Goal: Use online tool/utility: Utilize a website feature to perform a specific function

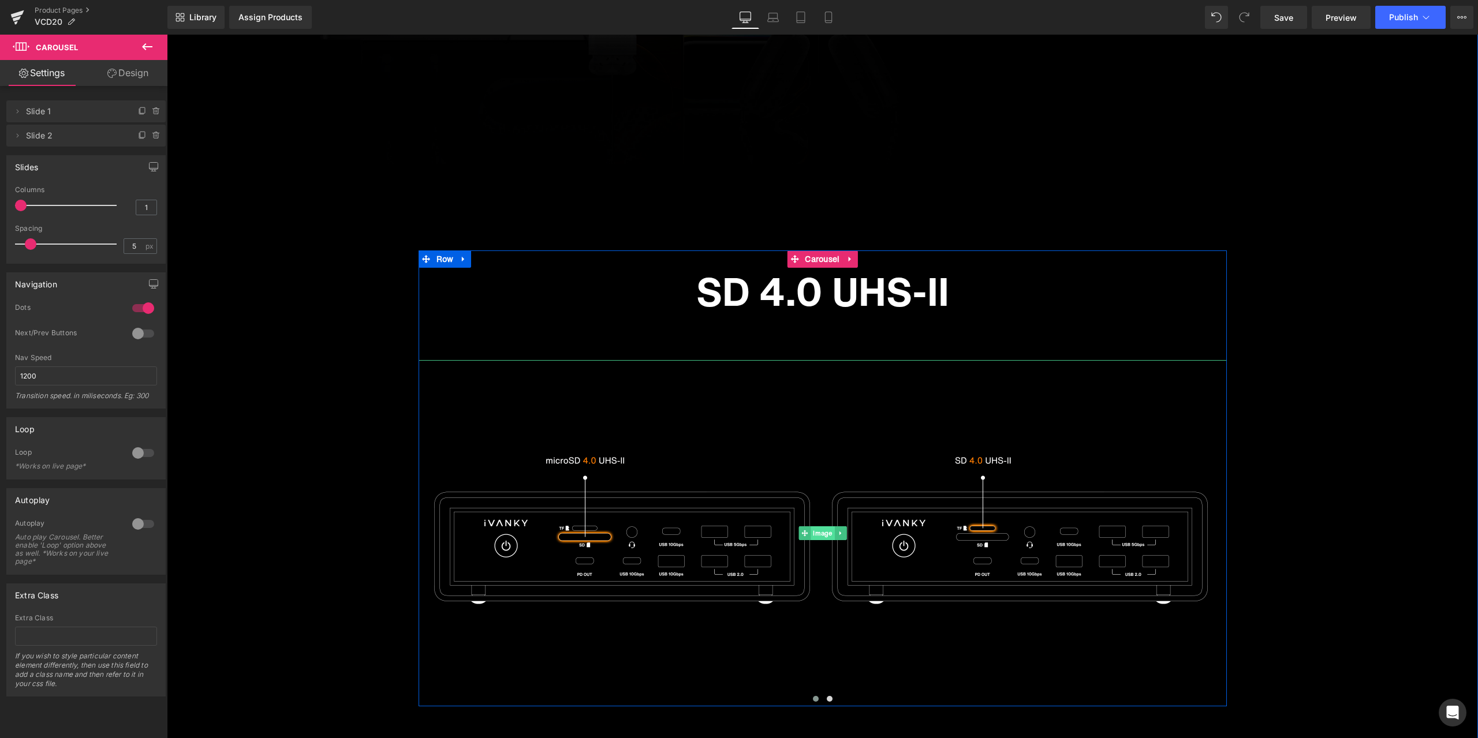
click at [824, 534] on span "Image" at bounding box center [822, 533] width 24 height 14
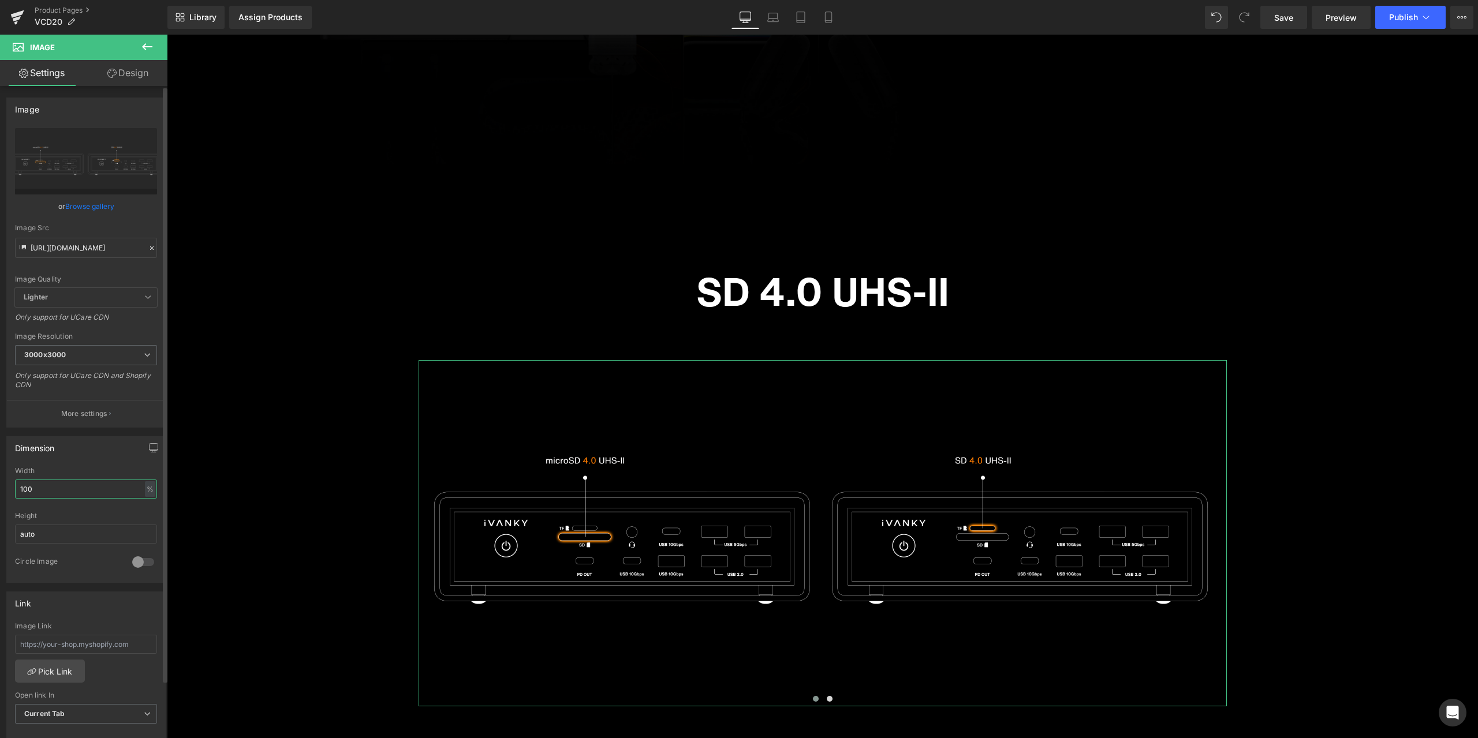
click at [49, 488] on input "100" at bounding box center [86, 489] width 142 height 19
drag, startPoint x: 46, startPoint y: 491, endPoint x: 18, endPoint y: 491, distance: 28.3
click at [18, 491] on input "100" at bounding box center [86, 489] width 142 height 19
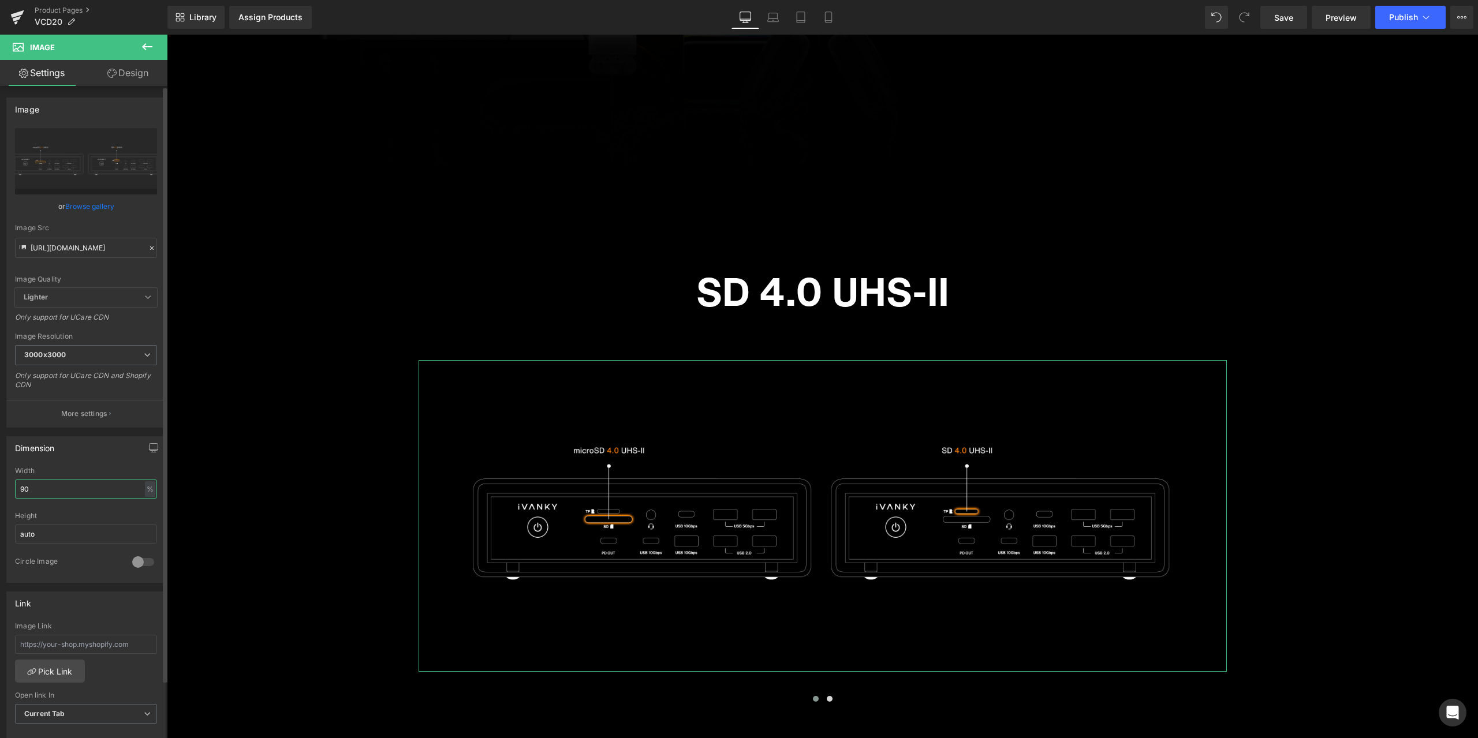
drag, startPoint x: 33, startPoint y: 491, endPoint x: 8, endPoint y: 487, distance: 25.7
click at [8, 487] on div "90% Width 90 % % px auto Height auto 0 Circle Image" at bounding box center [86, 524] width 158 height 115
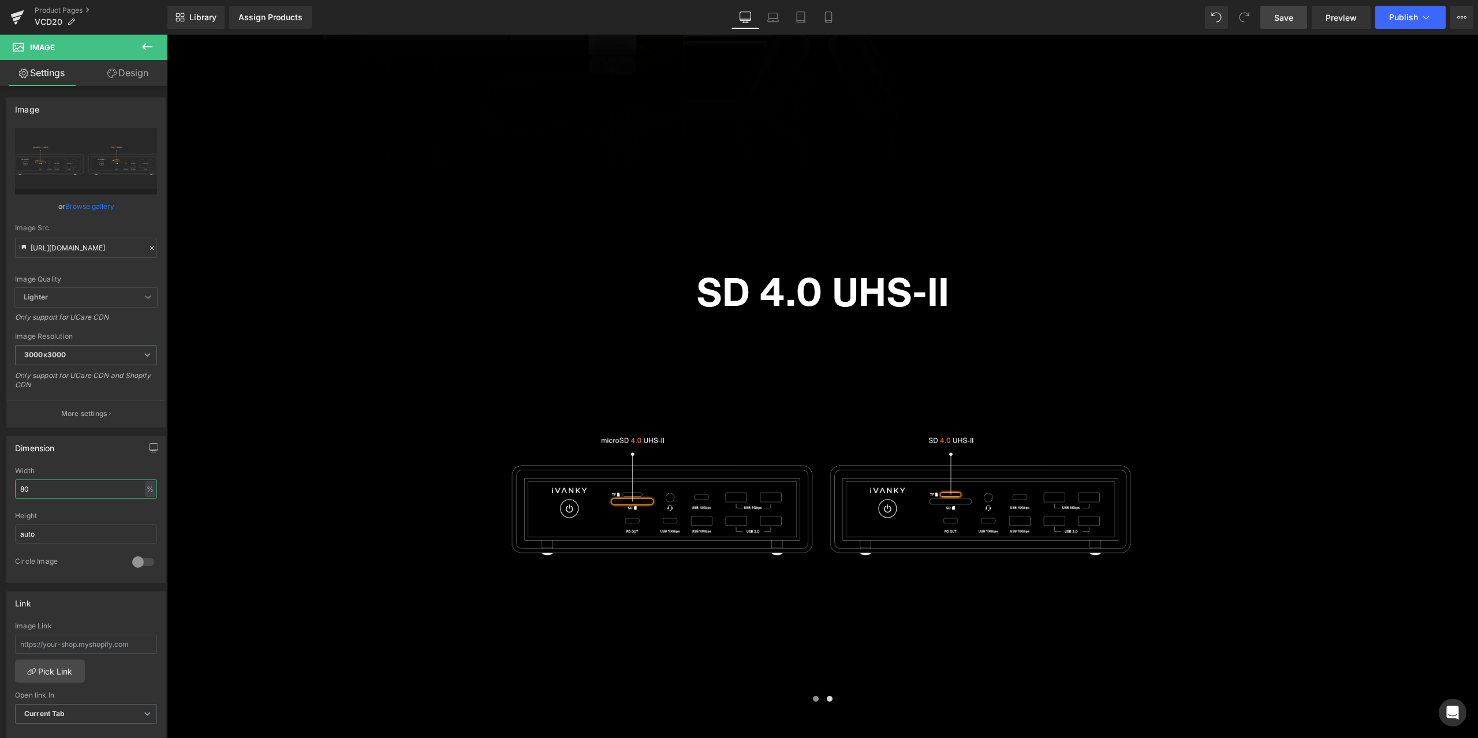
type input "80"
click at [1278, 17] on span "Save" at bounding box center [1283, 18] width 19 height 12
drag, startPoint x: 392, startPoint y: 344, endPoint x: 392, endPoint y: 351, distance: 6.9
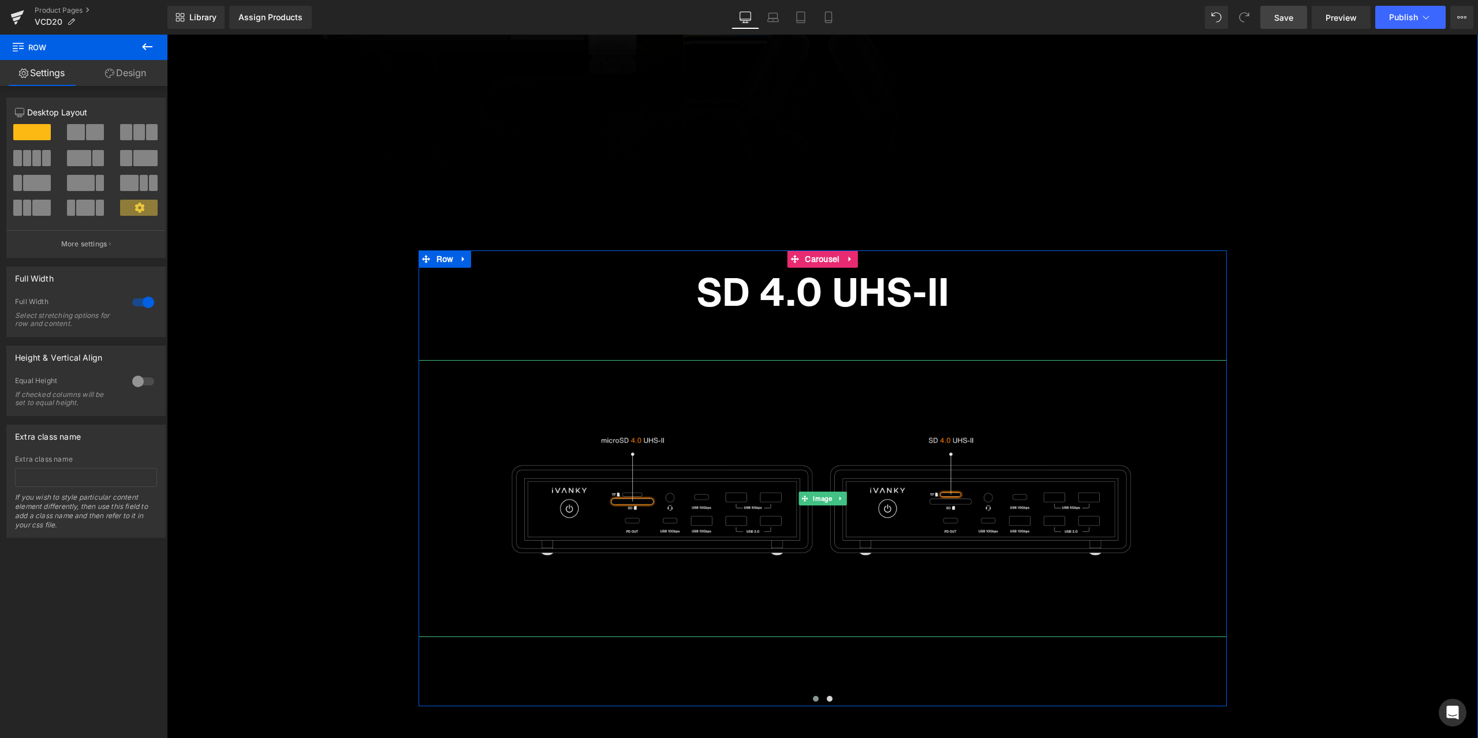
click at [1111, 380] on img at bounding box center [822, 498] width 646 height 277
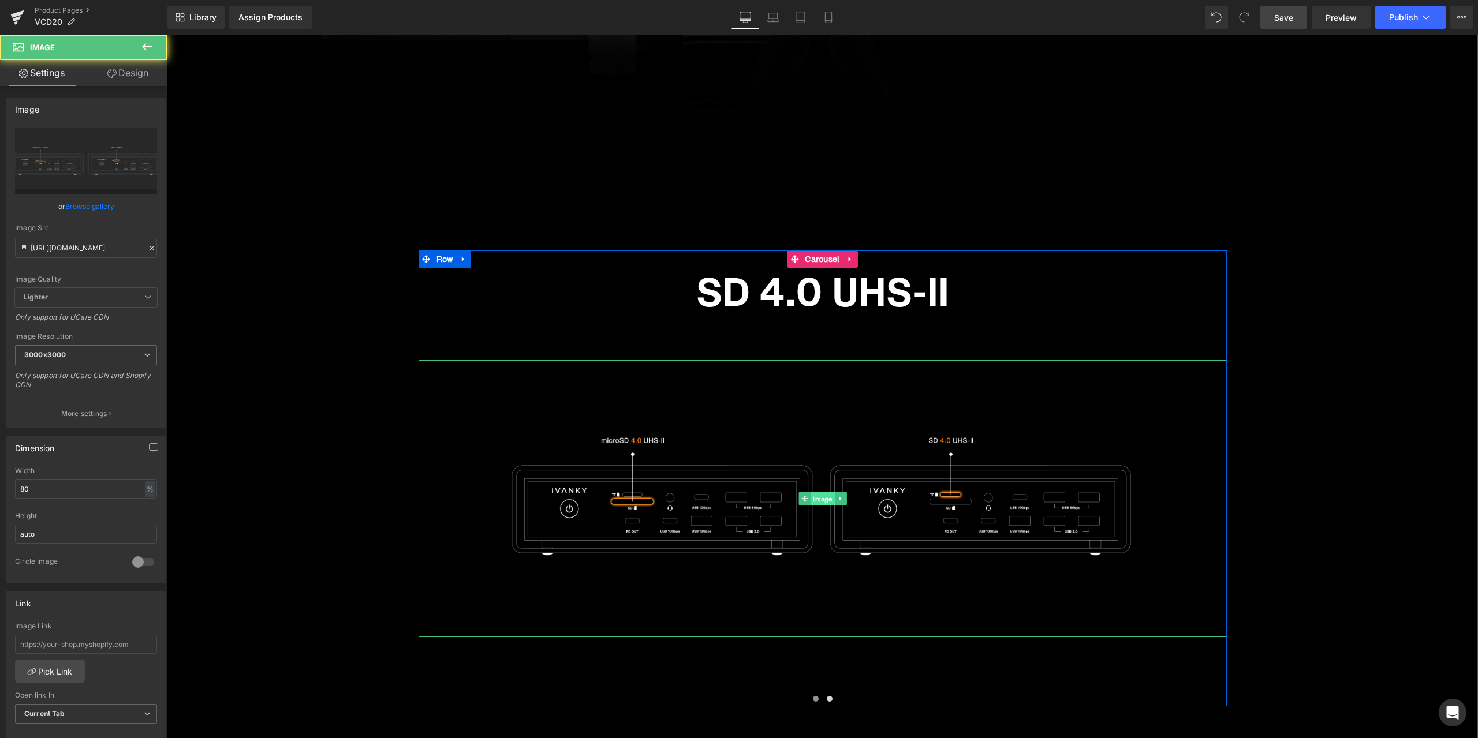
click at [828, 499] on span "Image" at bounding box center [822, 499] width 24 height 14
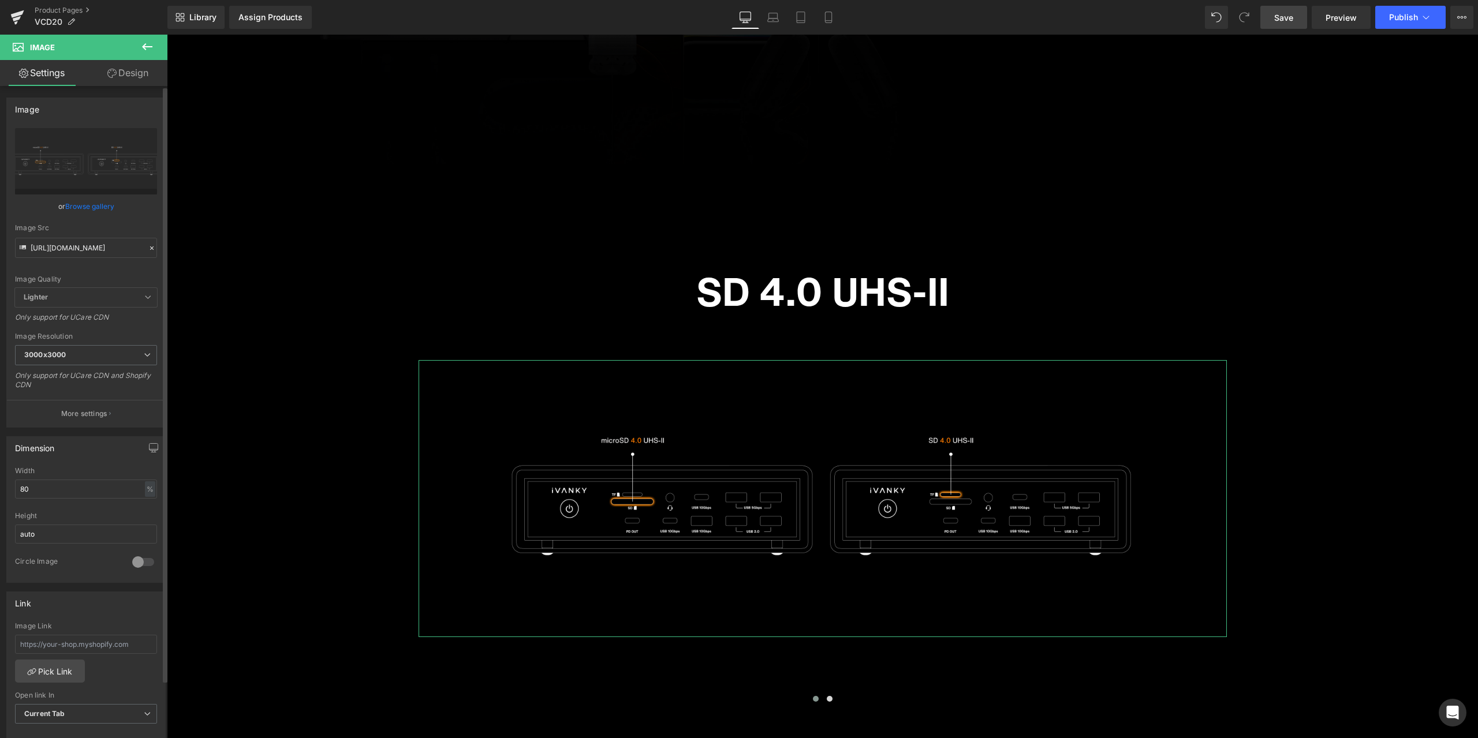
drag, startPoint x: 38, startPoint y: 487, endPoint x: 4, endPoint y: 489, distance: 34.1
click at [4, 489] on div "Dimension 80% Width 80 % % px auto Height auto 0 Circle Image" at bounding box center [86, 505] width 173 height 155
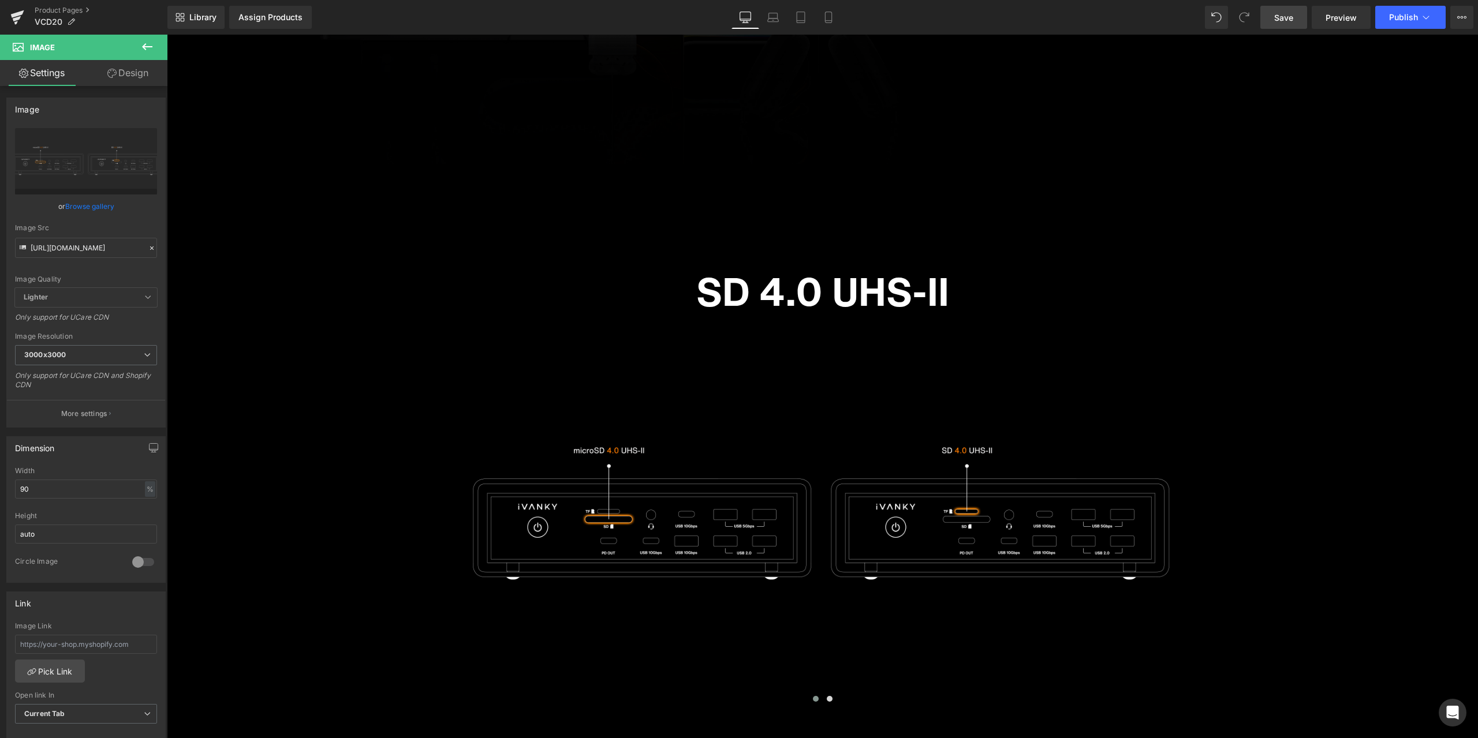
type input "90"
drag, startPoint x: 1274, startPoint y: 24, endPoint x: 202, endPoint y: 656, distance: 1244.8
click at [1274, 24] on link "Save" at bounding box center [1283, 17] width 47 height 23
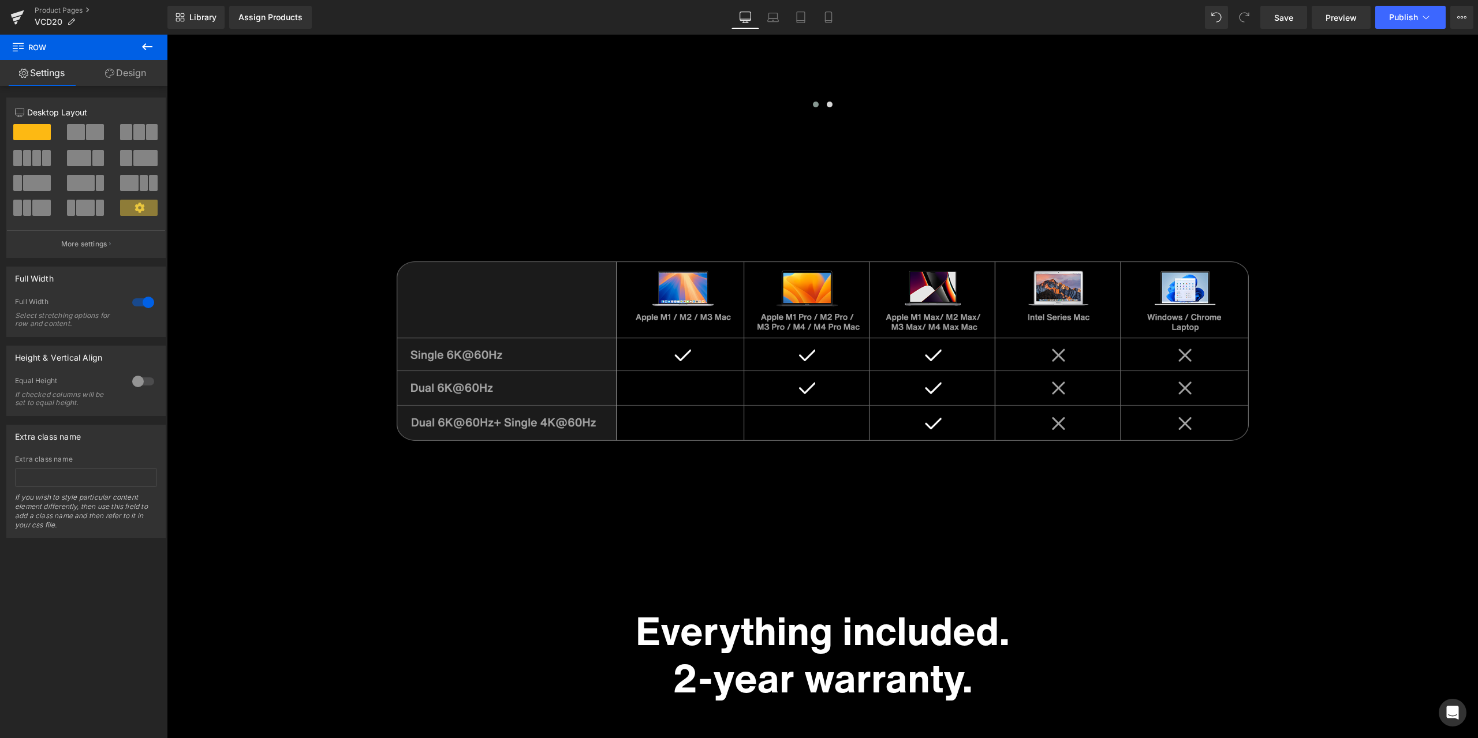
scroll to position [6729, 0]
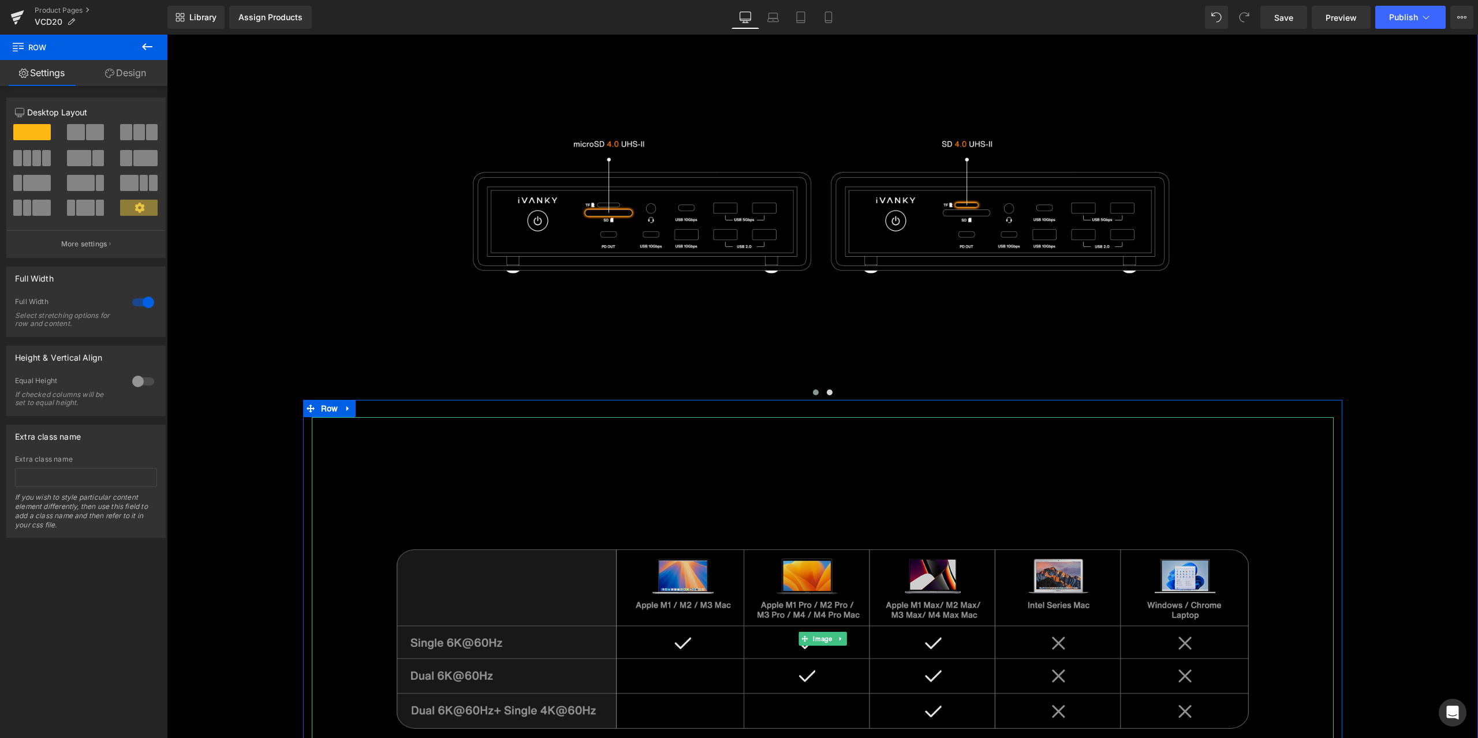
click at [1113, 436] on img at bounding box center [823, 638] width 1022 height 443
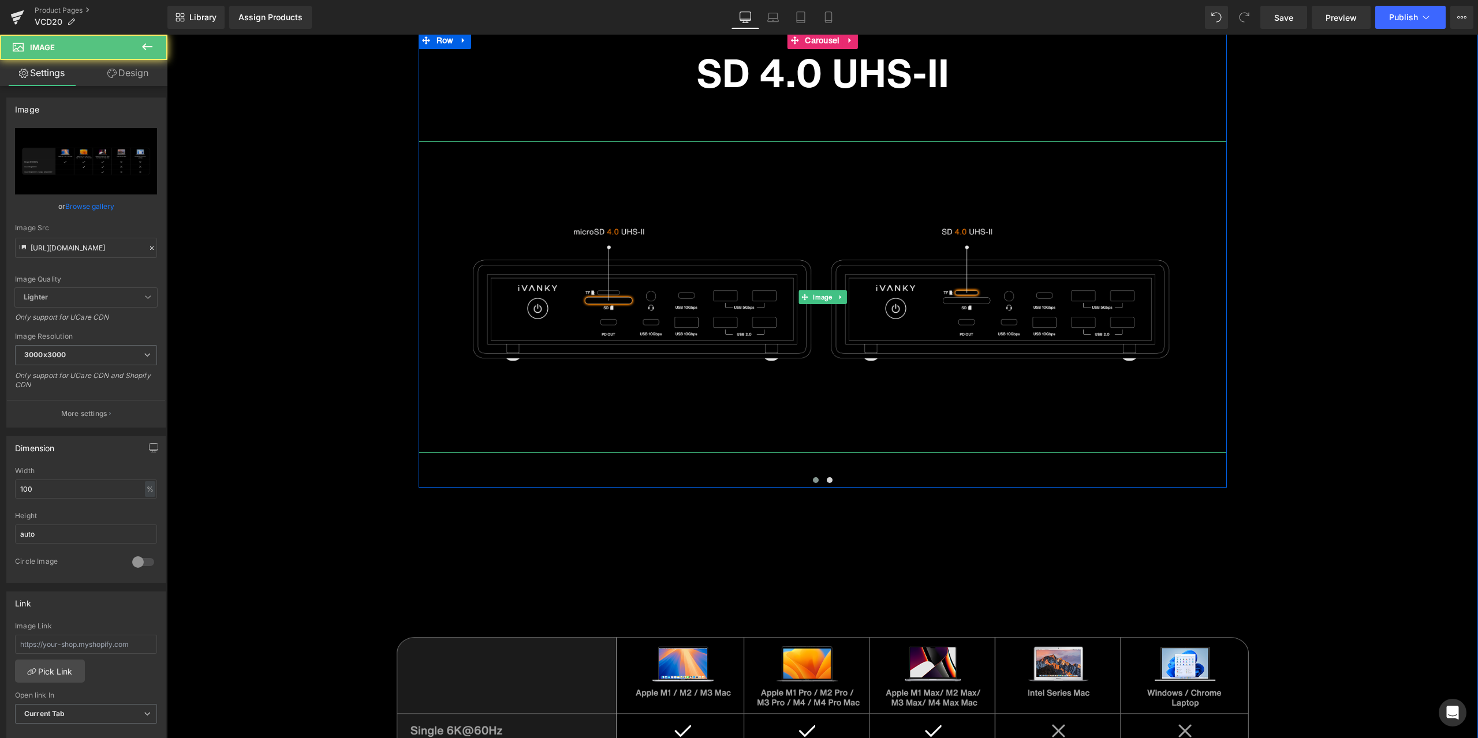
scroll to position [6614, 0]
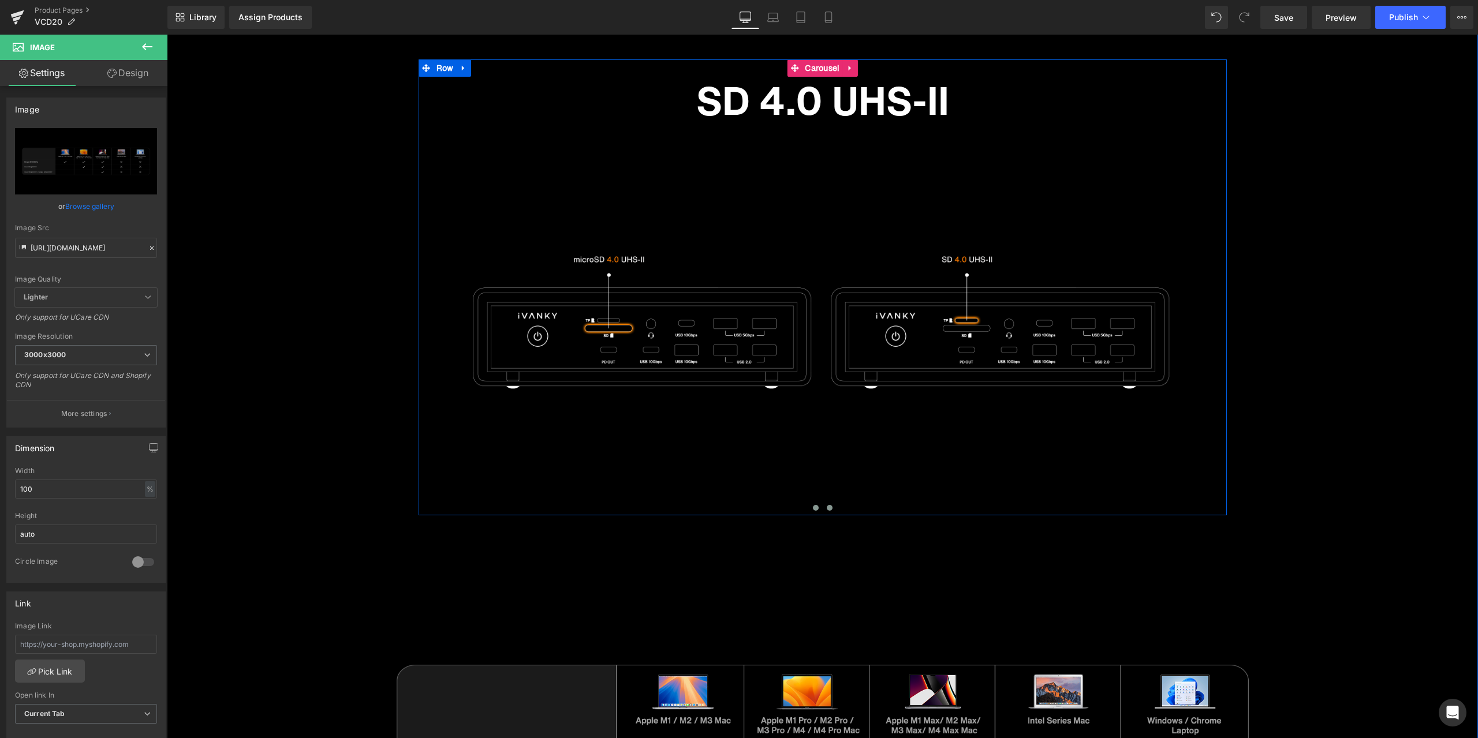
click at [827, 510] on span at bounding box center [830, 508] width 6 height 6
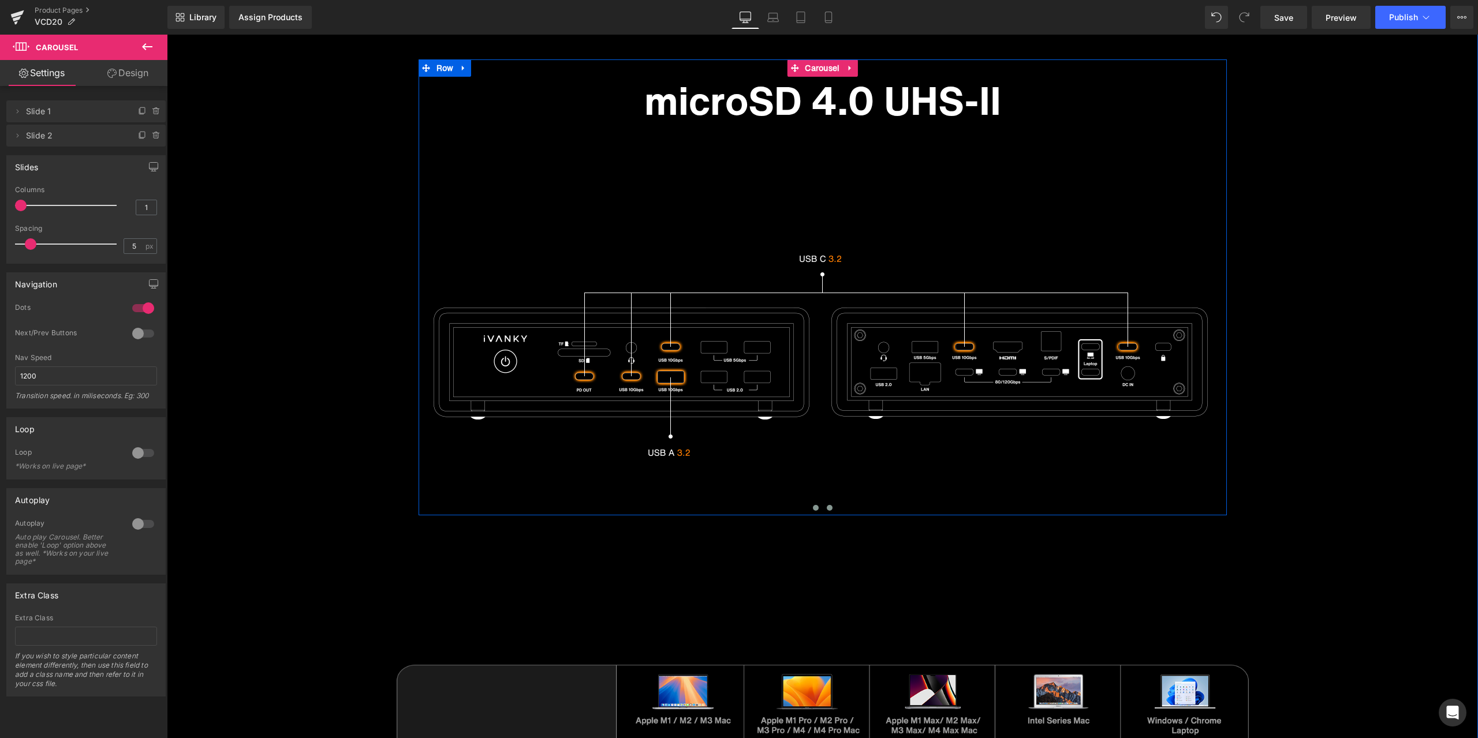
click at [813, 508] on span at bounding box center [816, 508] width 6 height 6
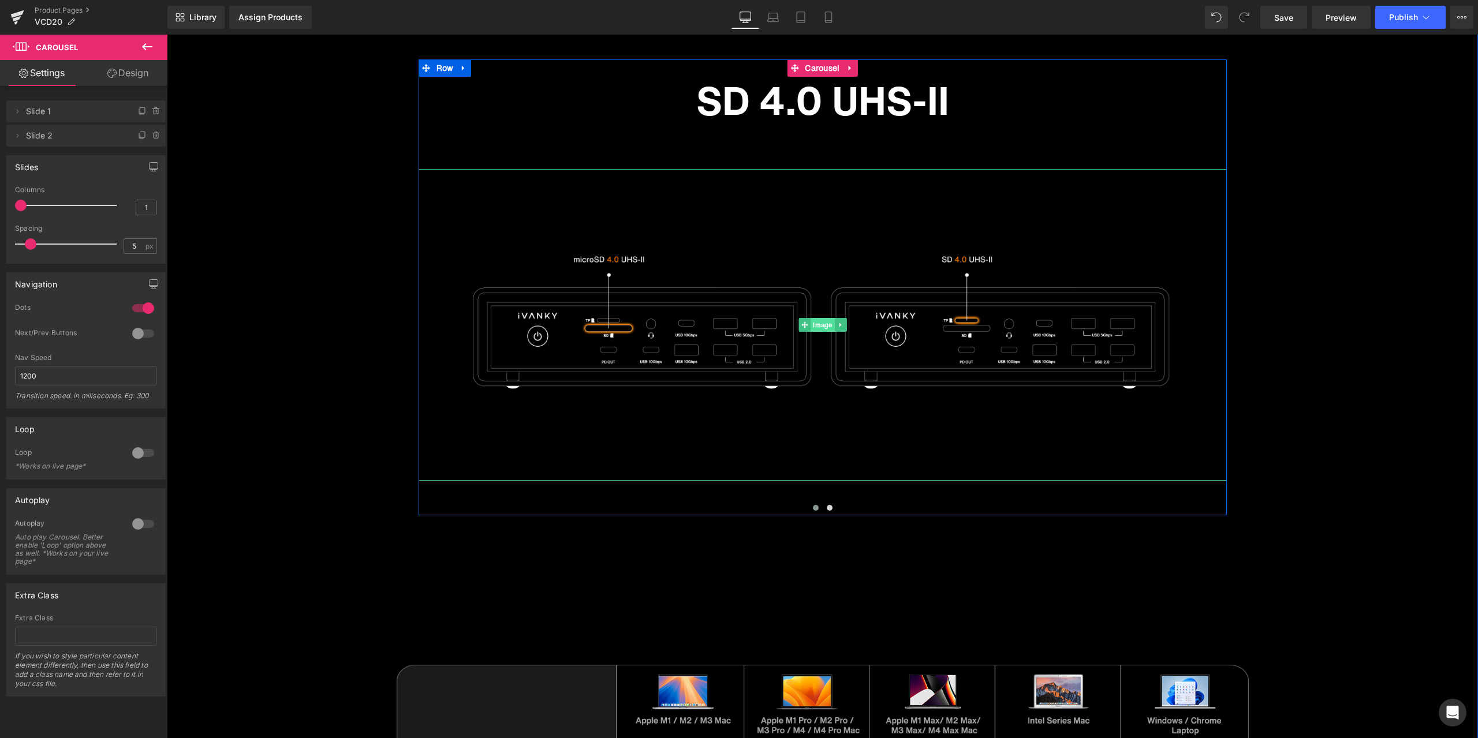
click at [807, 319] on link "Image" at bounding box center [816, 325] width 36 height 14
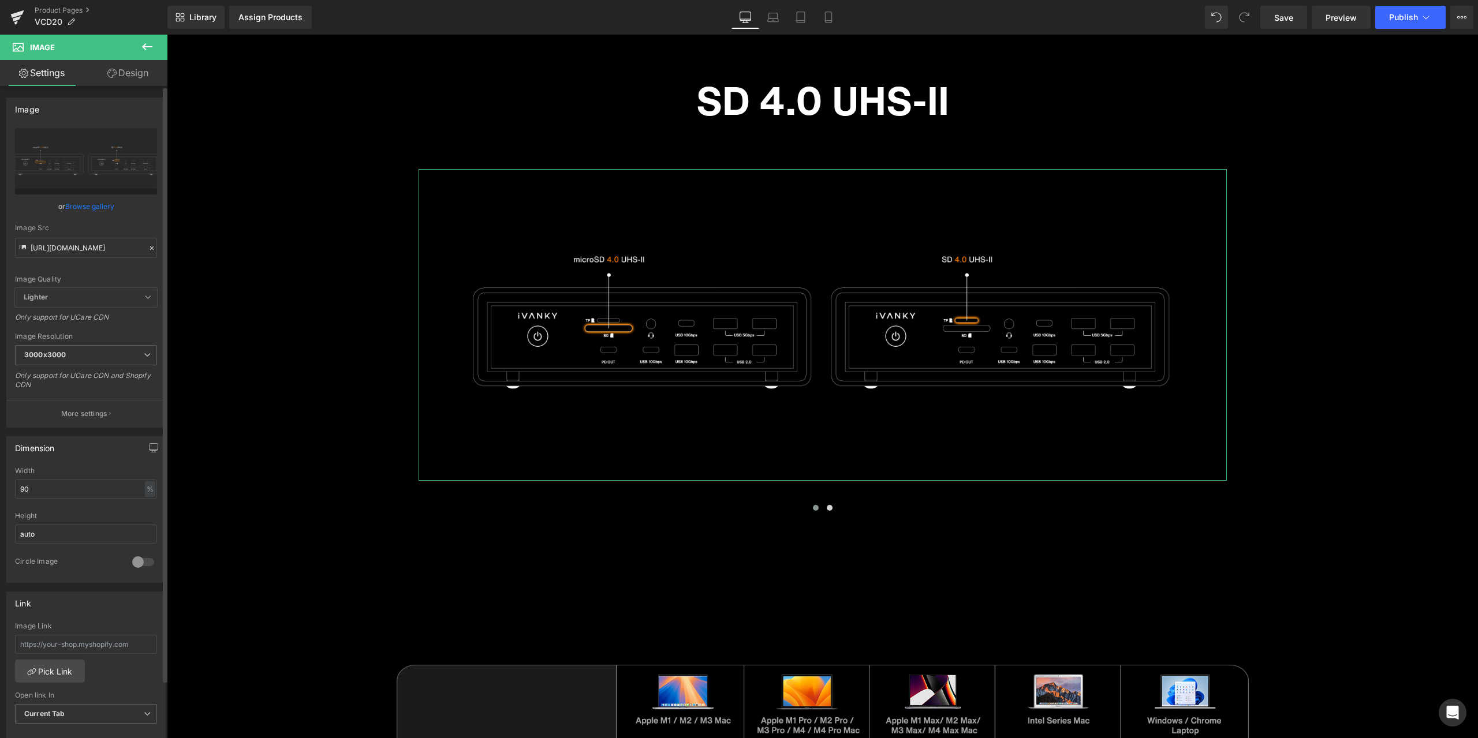
drag, startPoint x: 39, startPoint y: 488, endPoint x: 6, endPoint y: 490, distance: 33.6
click at [6, 490] on div "Dimension 90% Width 90 % % px auto Height auto 0 Circle Image" at bounding box center [86, 505] width 173 height 155
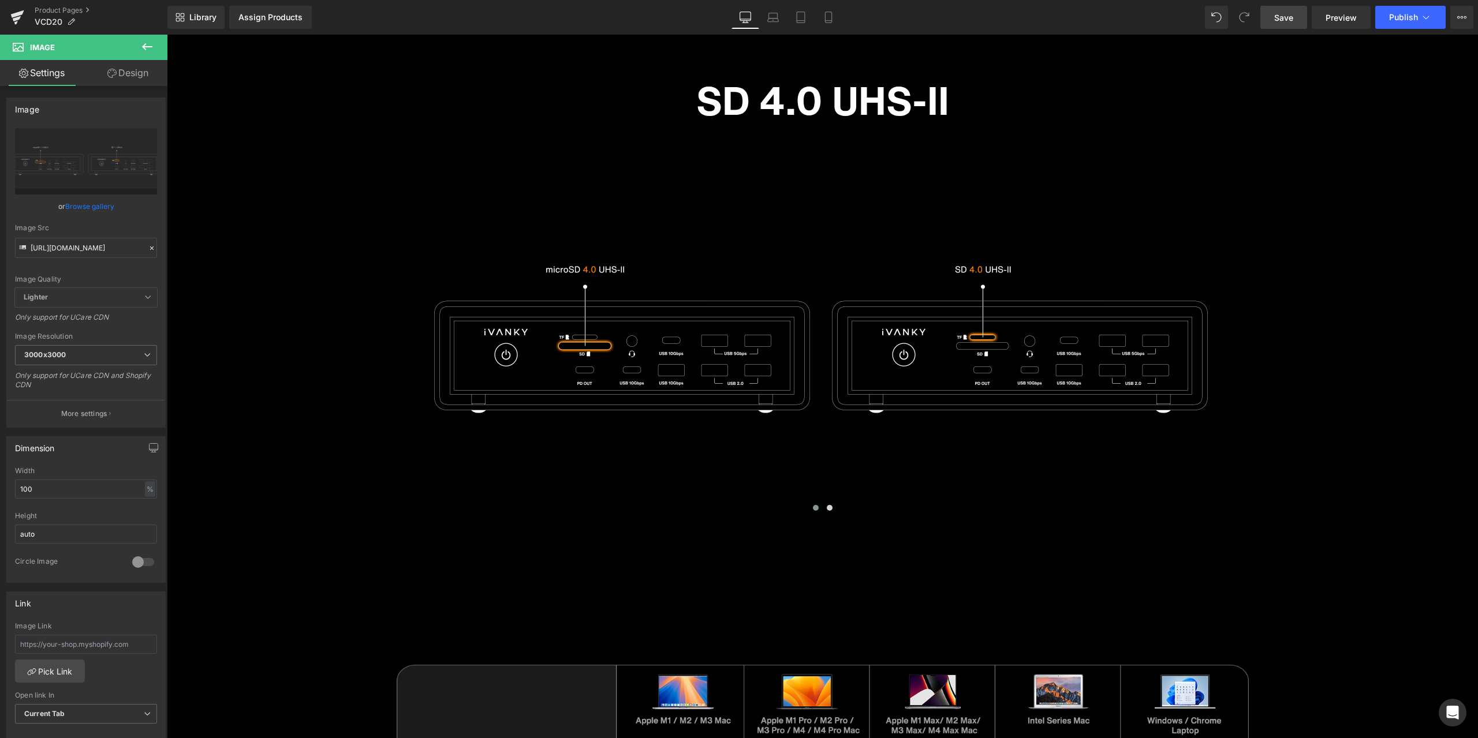
type input "100"
drag, startPoint x: 1289, startPoint y: 14, endPoint x: 40, endPoint y: 702, distance: 1426.5
click at [1289, 14] on span "Save" at bounding box center [1283, 18] width 19 height 12
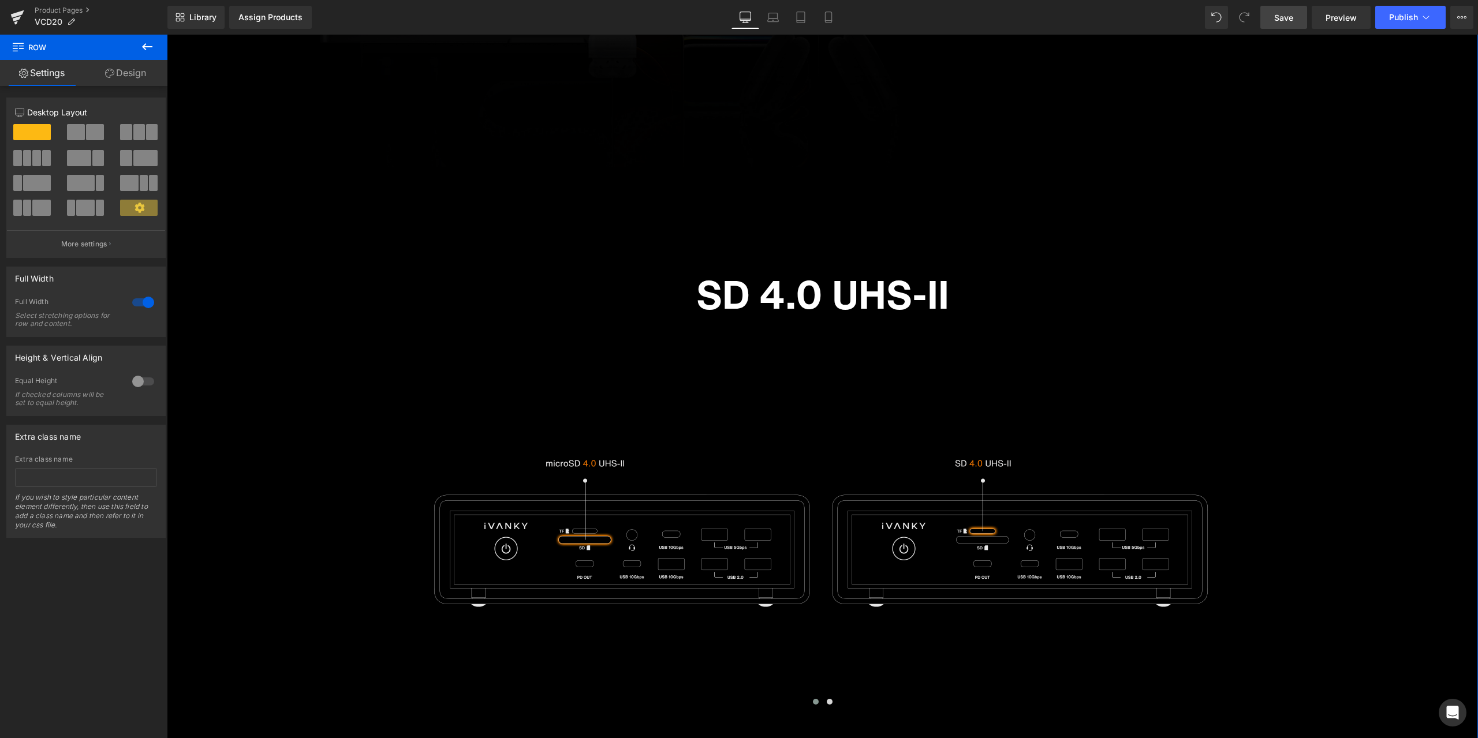
scroll to position [6441, 0]
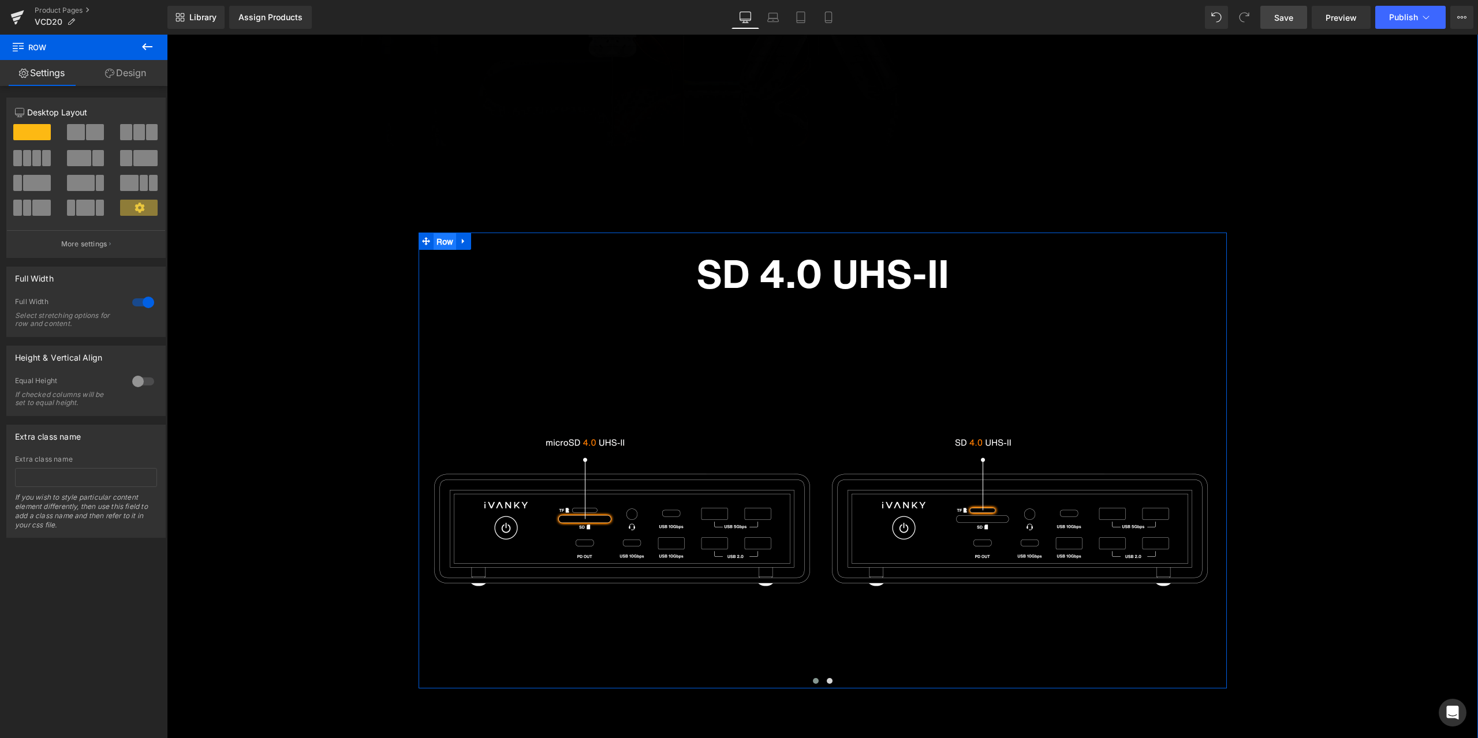
click at [451, 249] on ul "Row" at bounding box center [444, 241] width 53 height 17
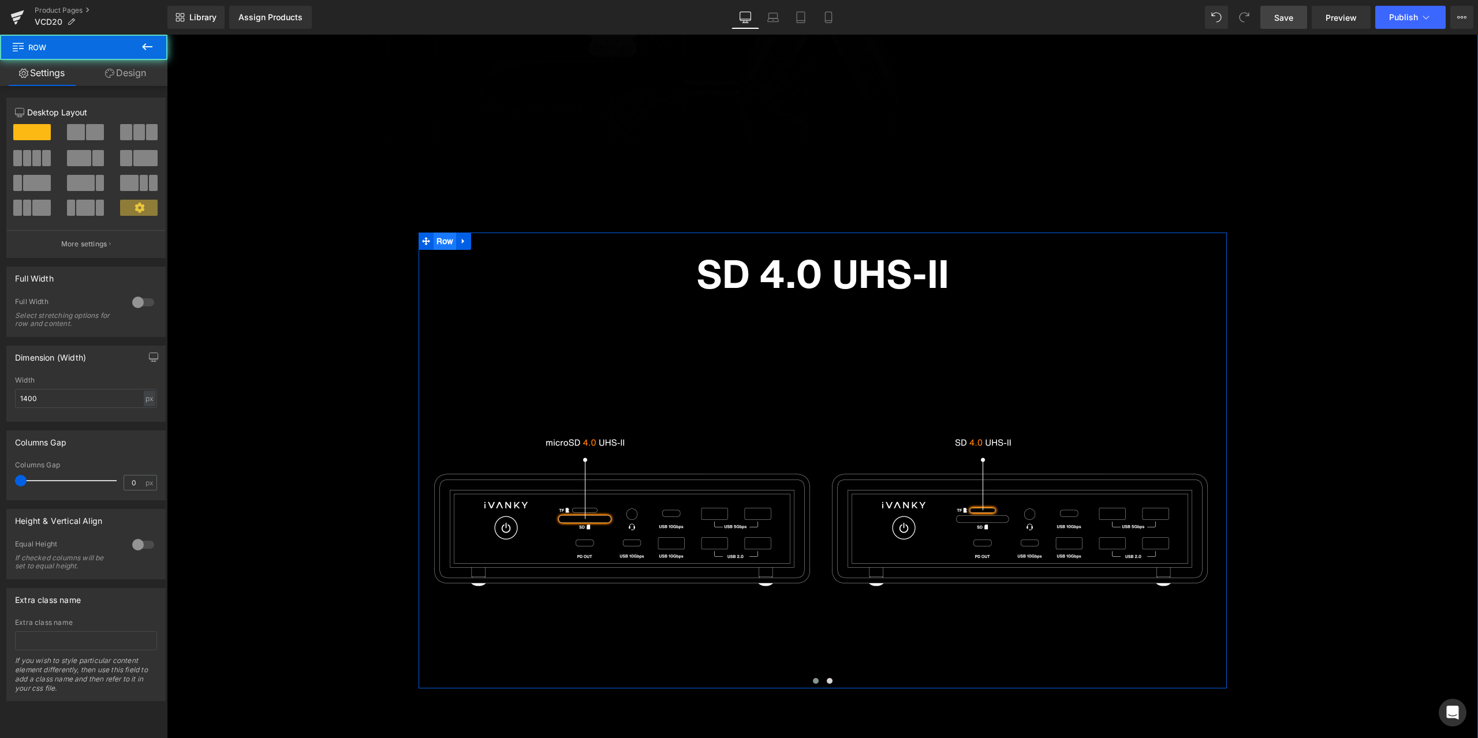
click at [444, 248] on ul "Row" at bounding box center [444, 241] width 53 height 17
click at [440, 246] on ul "Row" at bounding box center [444, 241] width 53 height 17
drag, startPoint x: 48, startPoint y: 397, endPoint x: 2, endPoint y: 397, distance: 46.2
click at [2, 397] on div "Dimension (Width) 1400px Width 1400 px % px" at bounding box center [86, 379] width 173 height 85
type input "1200"
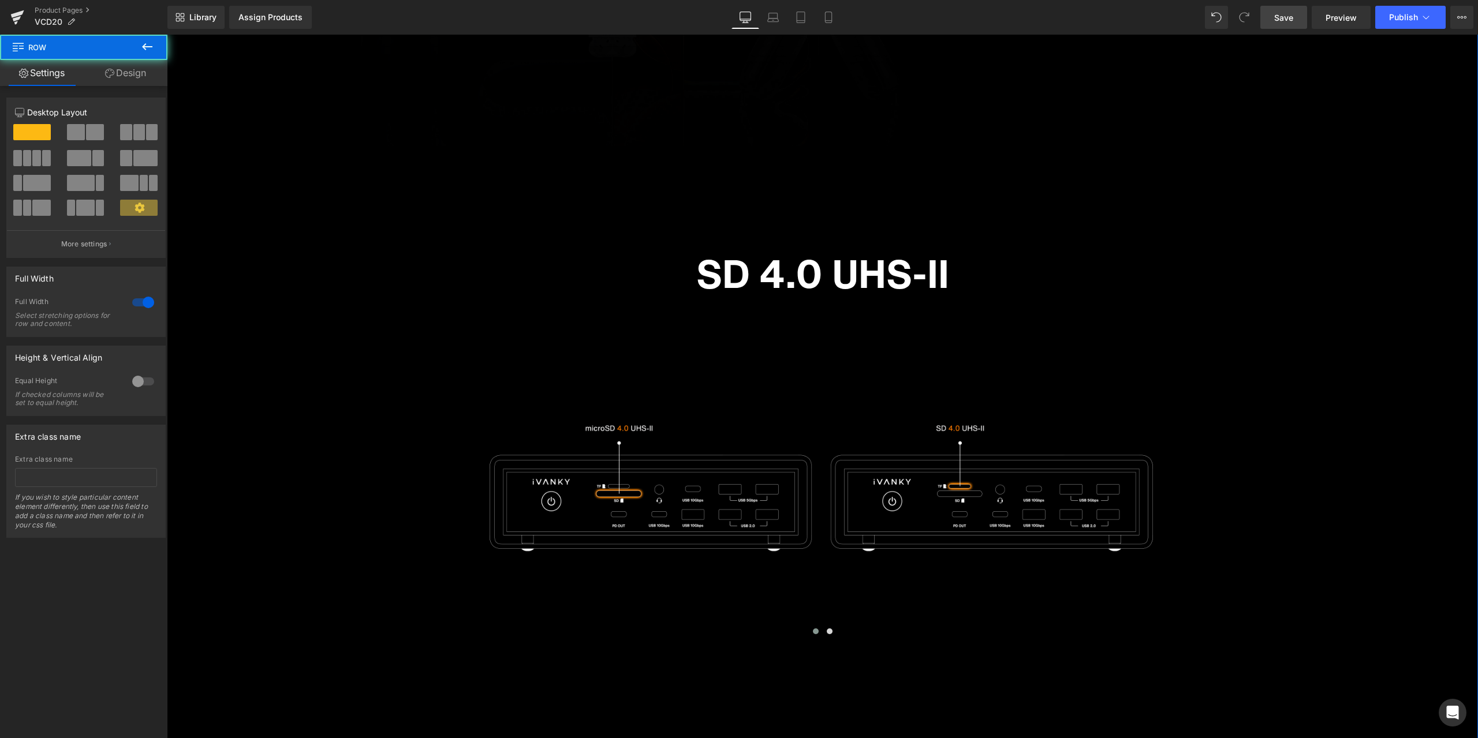
click at [1284, 21] on span "Save" at bounding box center [1283, 18] width 19 height 12
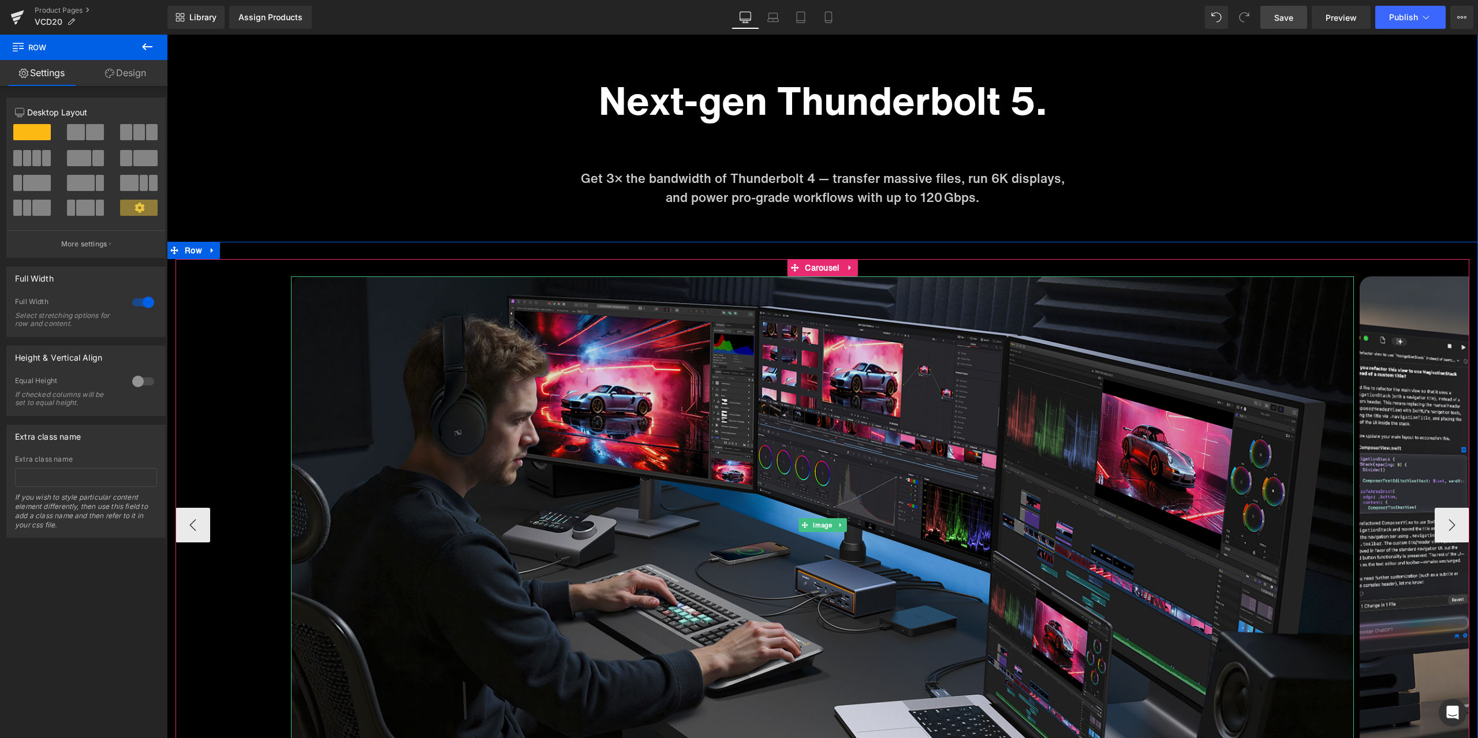
scroll to position [4882, 0]
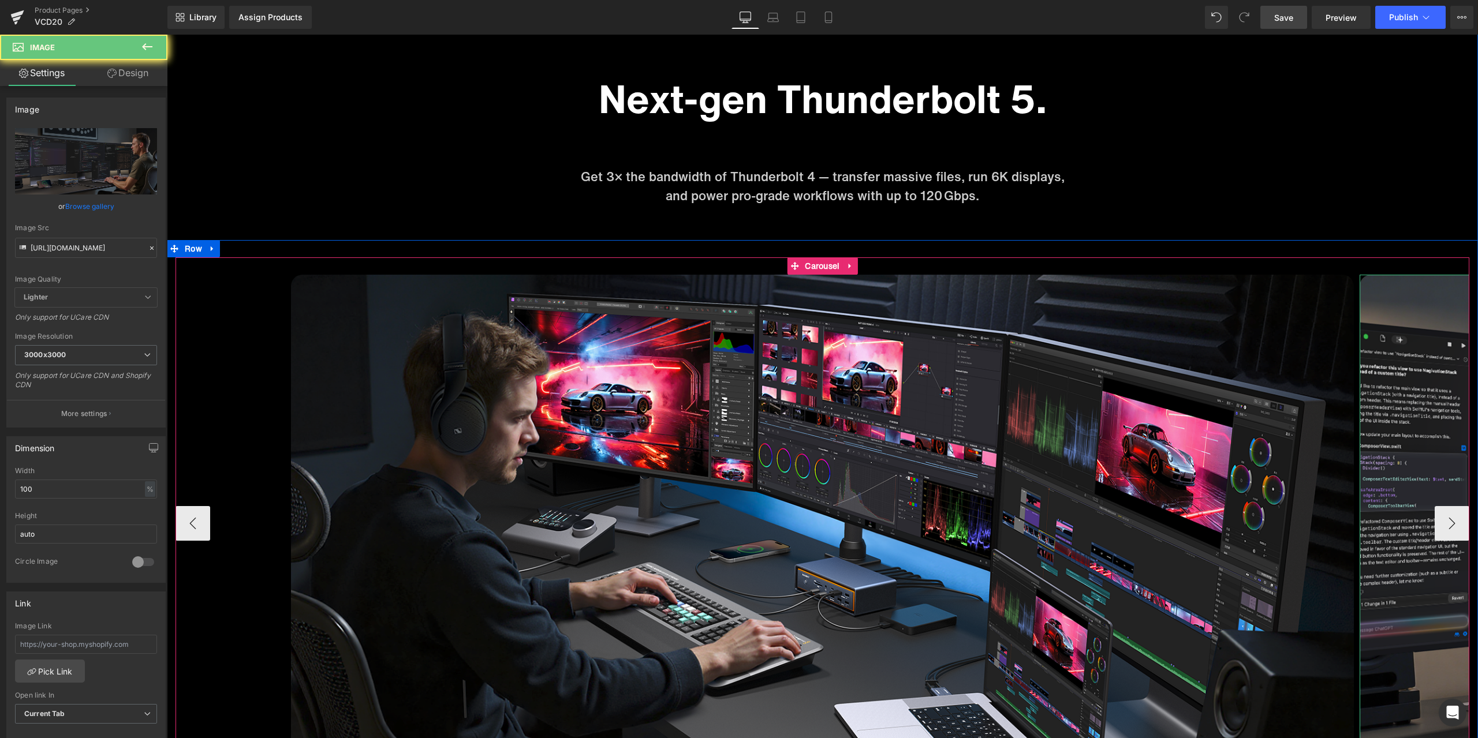
click at [1435, 521] on button "›" at bounding box center [1451, 523] width 35 height 35
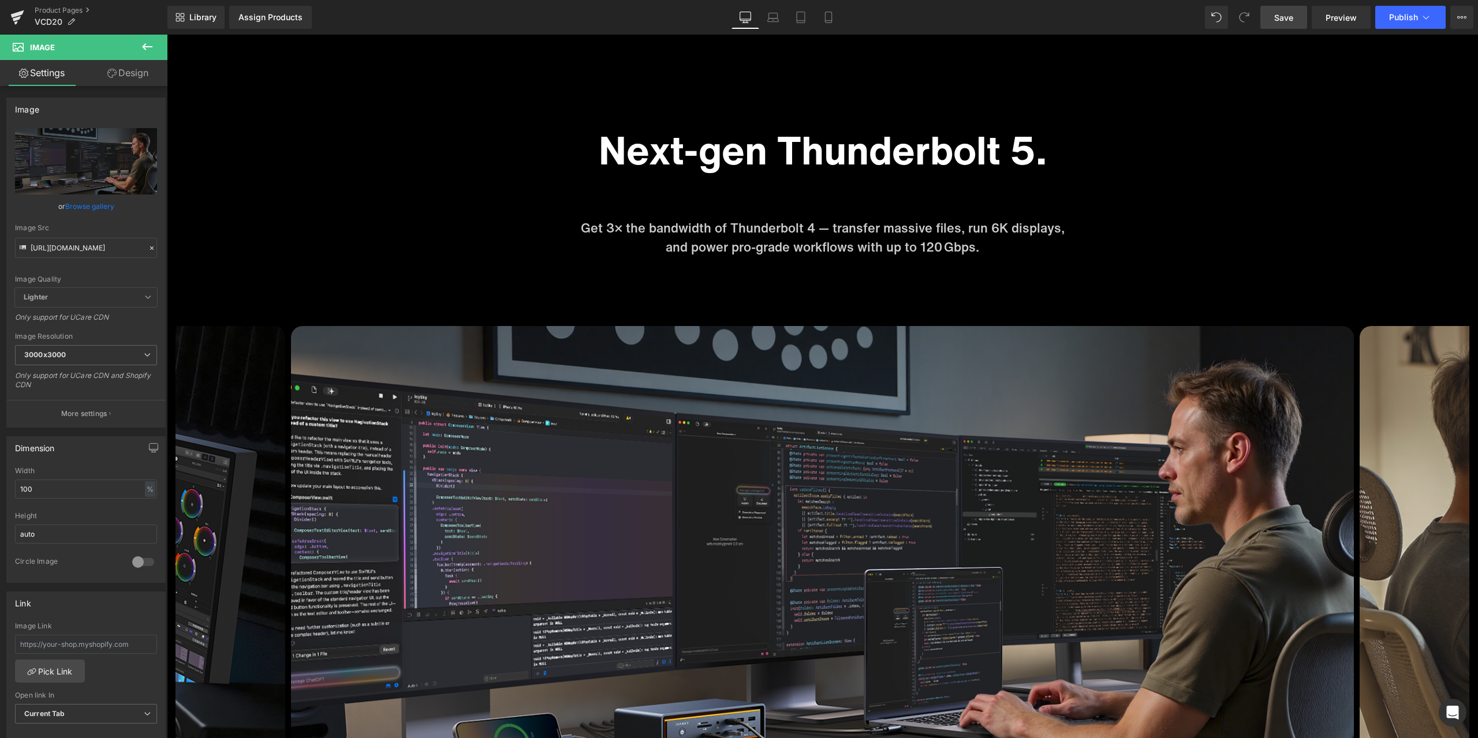
scroll to position [4825, 0]
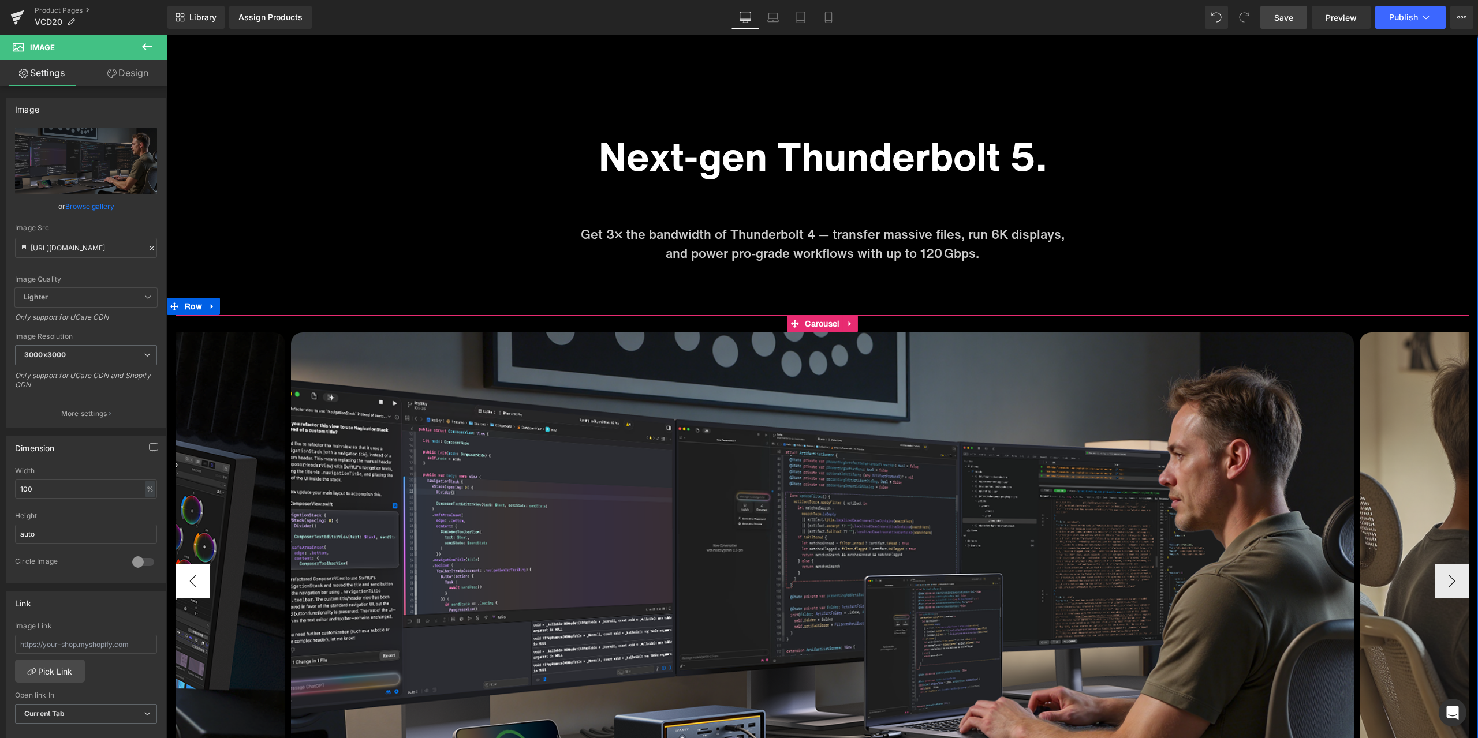
click at [185, 588] on button "‹" at bounding box center [192, 581] width 35 height 35
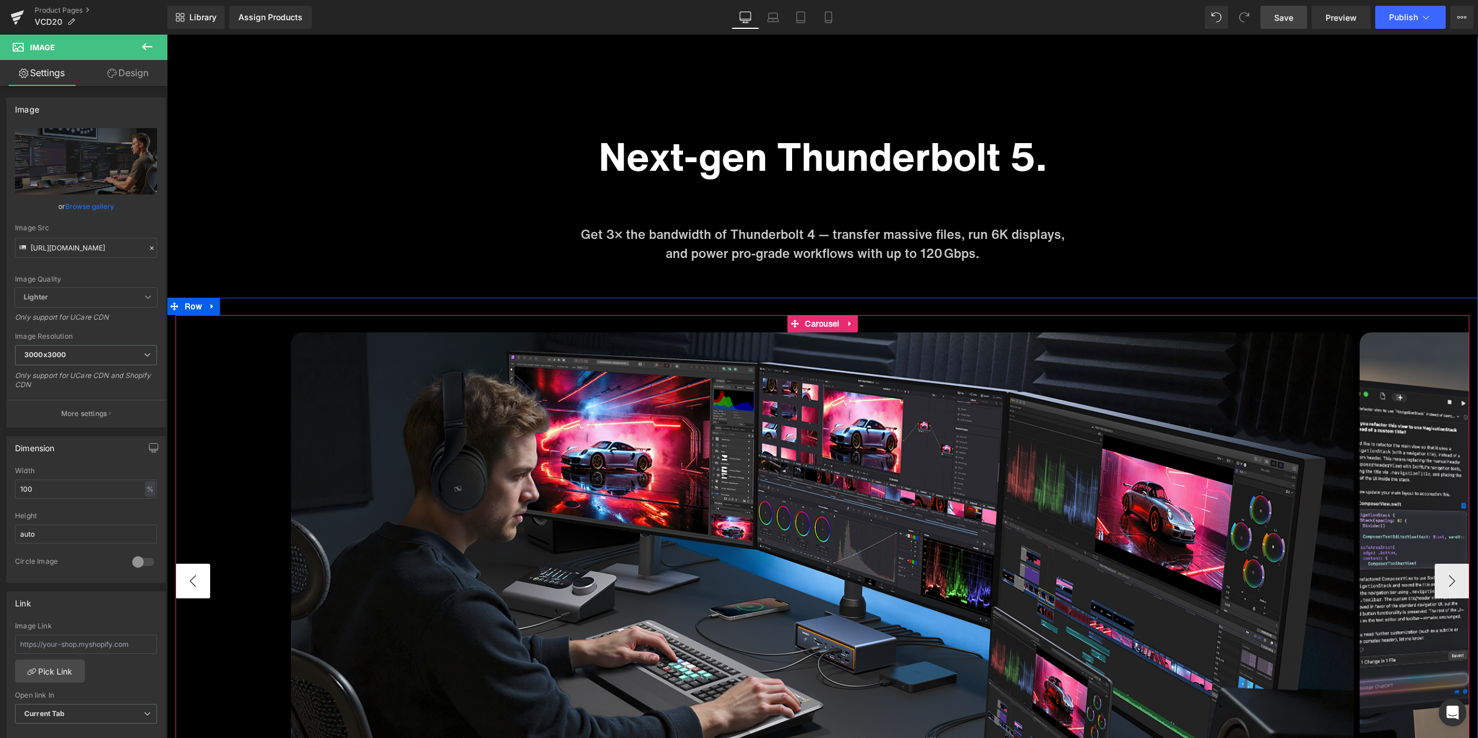
click at [185, 588] on button "‹" at bounding box center [192, 581] width 35 height 35
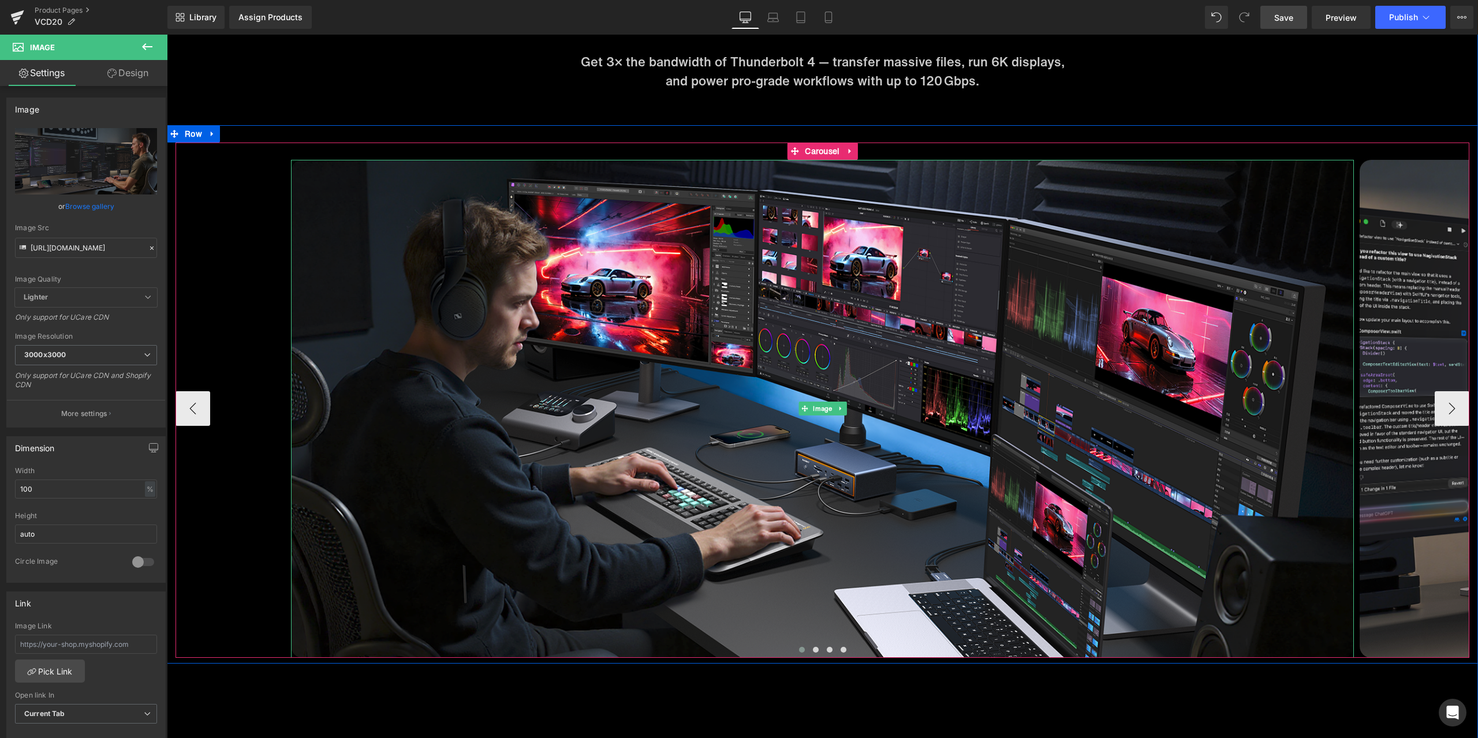
scroll to position [4998, 0]
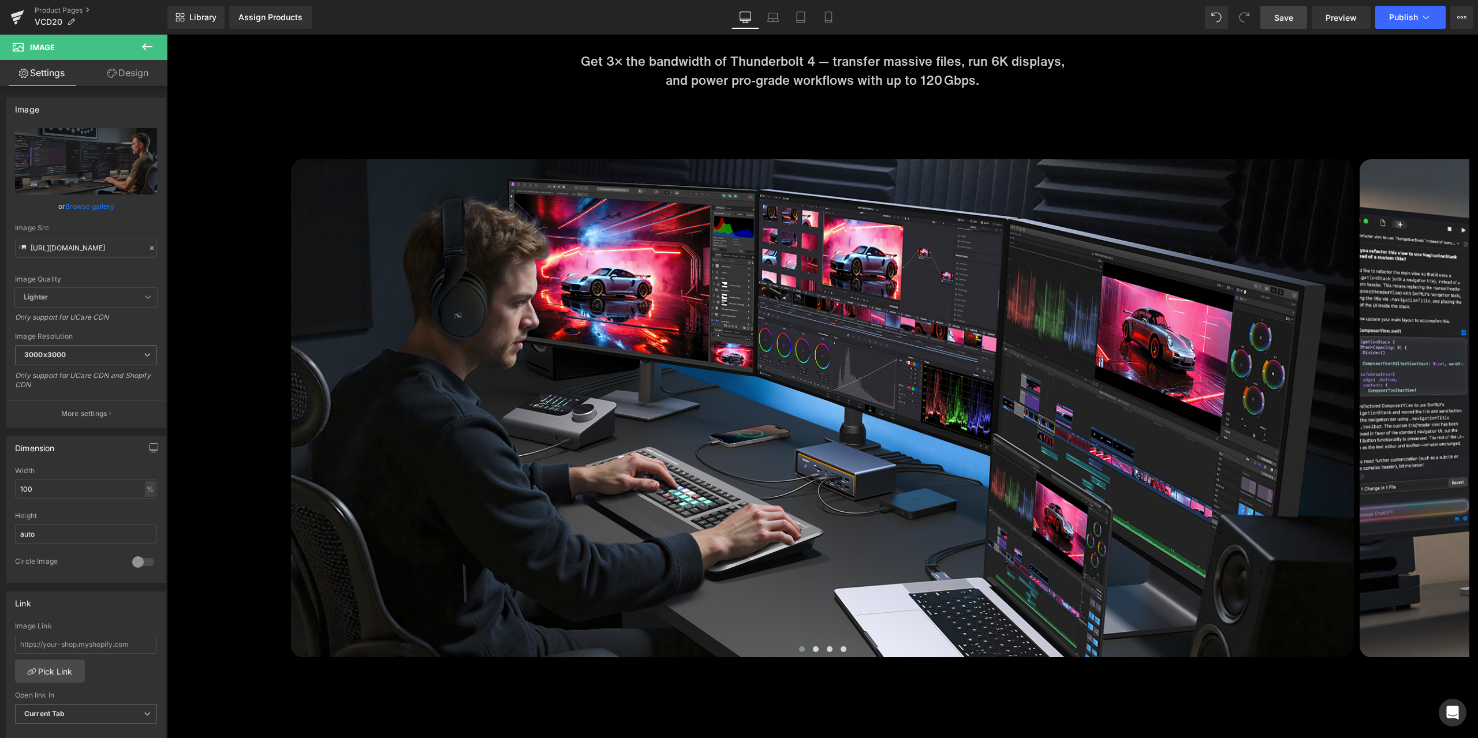
click at [1283, 18] on span "Save" at bounding box center [1283, 18] width 19 height 12
click at [1340, 17] on span "Preview" at bounding box center [1340, 18] width 31 height 12
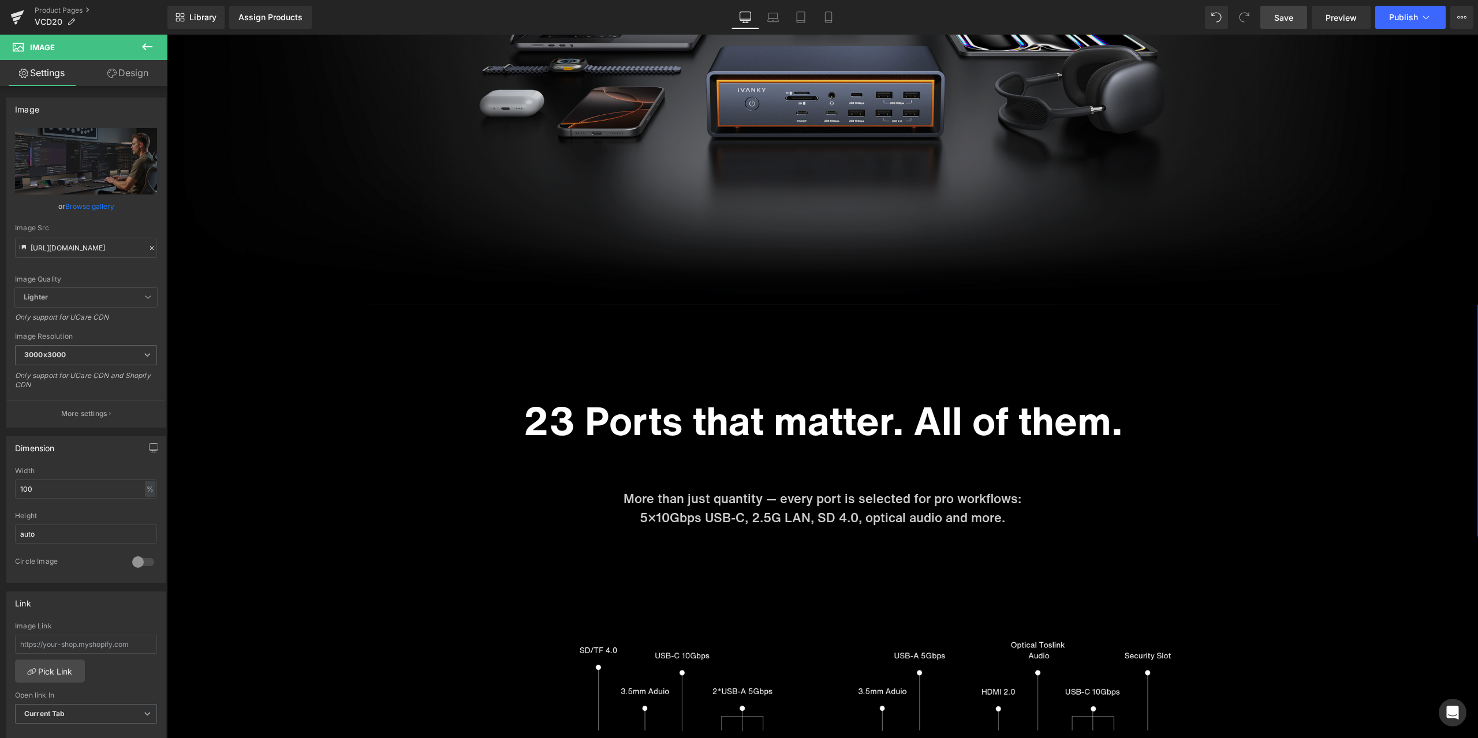
scroll to position [3382, 0]
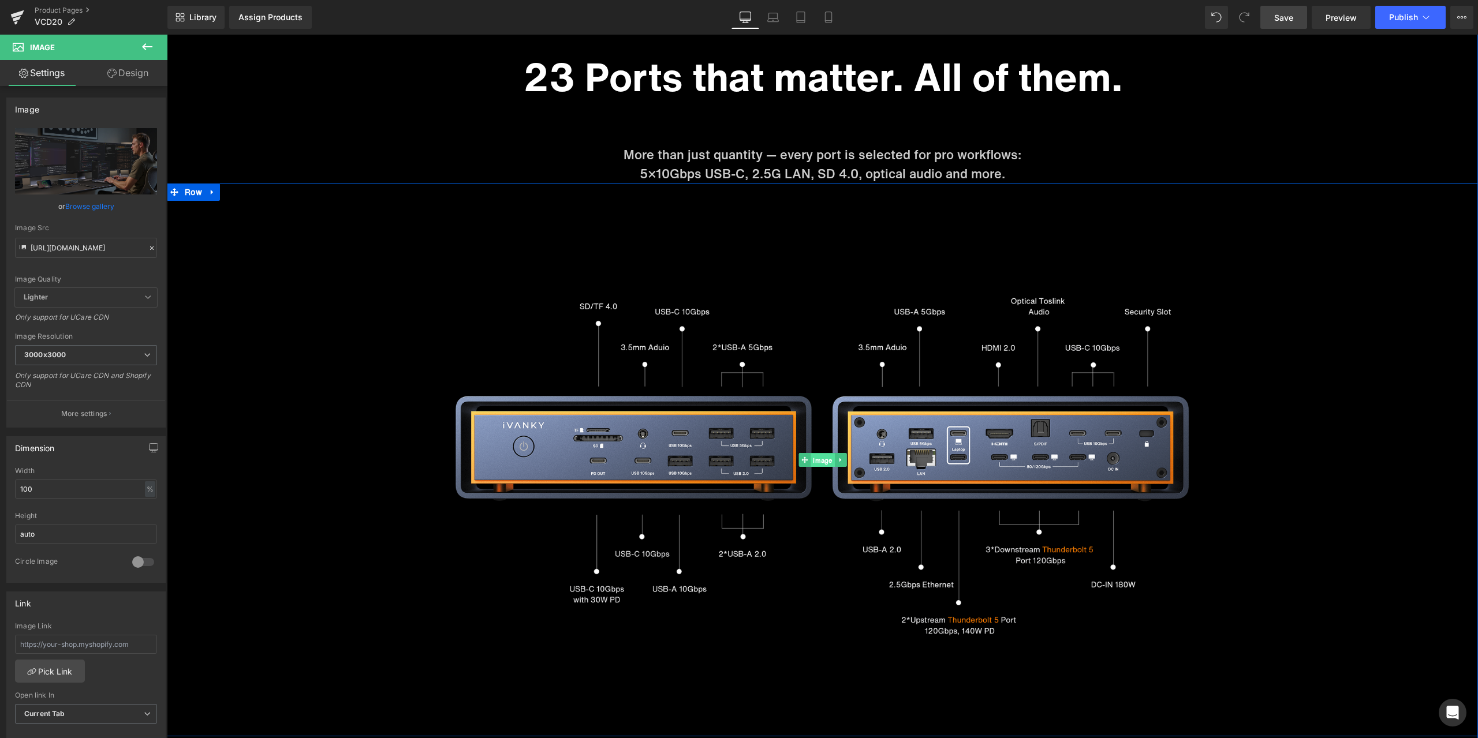
click at [814, 457] on span "Image" at bounding box center [822, 461] width 24 height 14
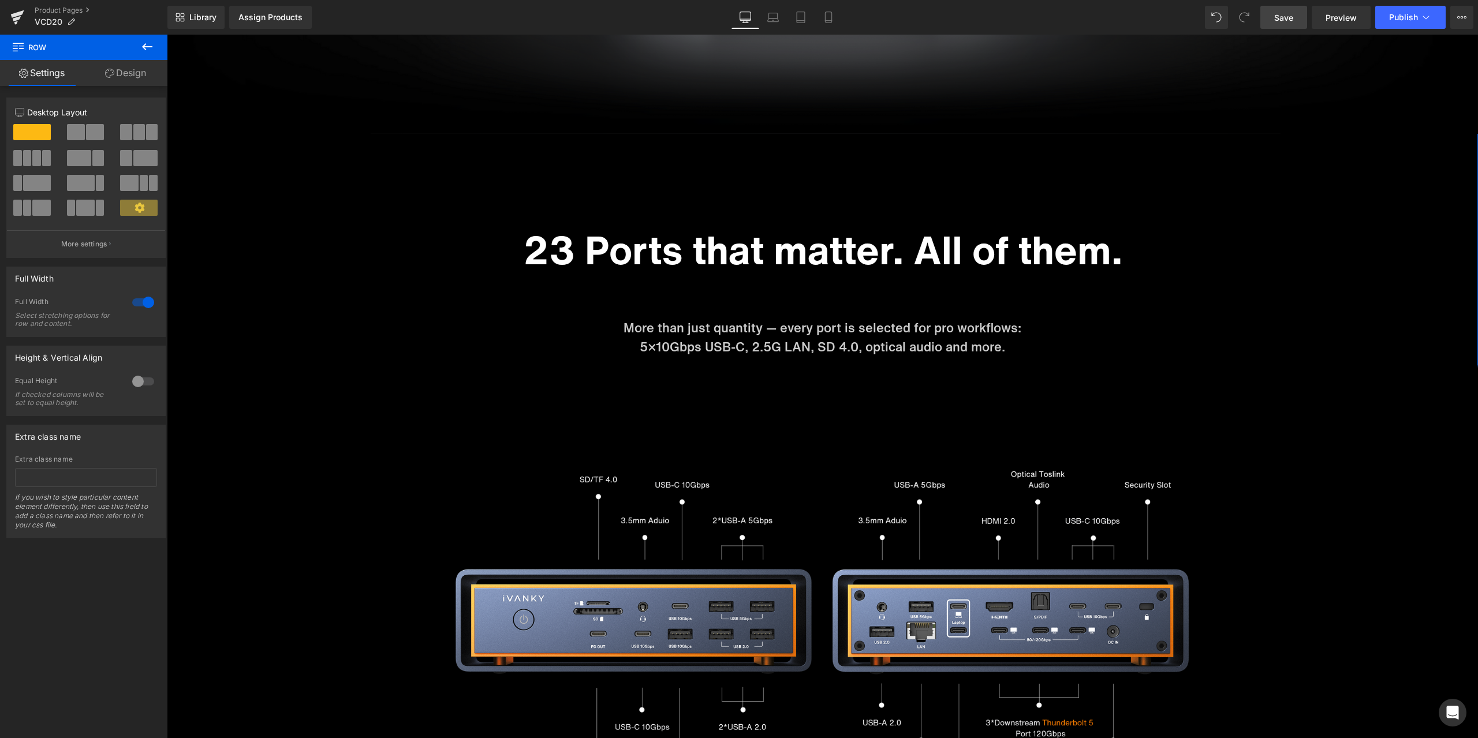
scroll to position [3497, 0]
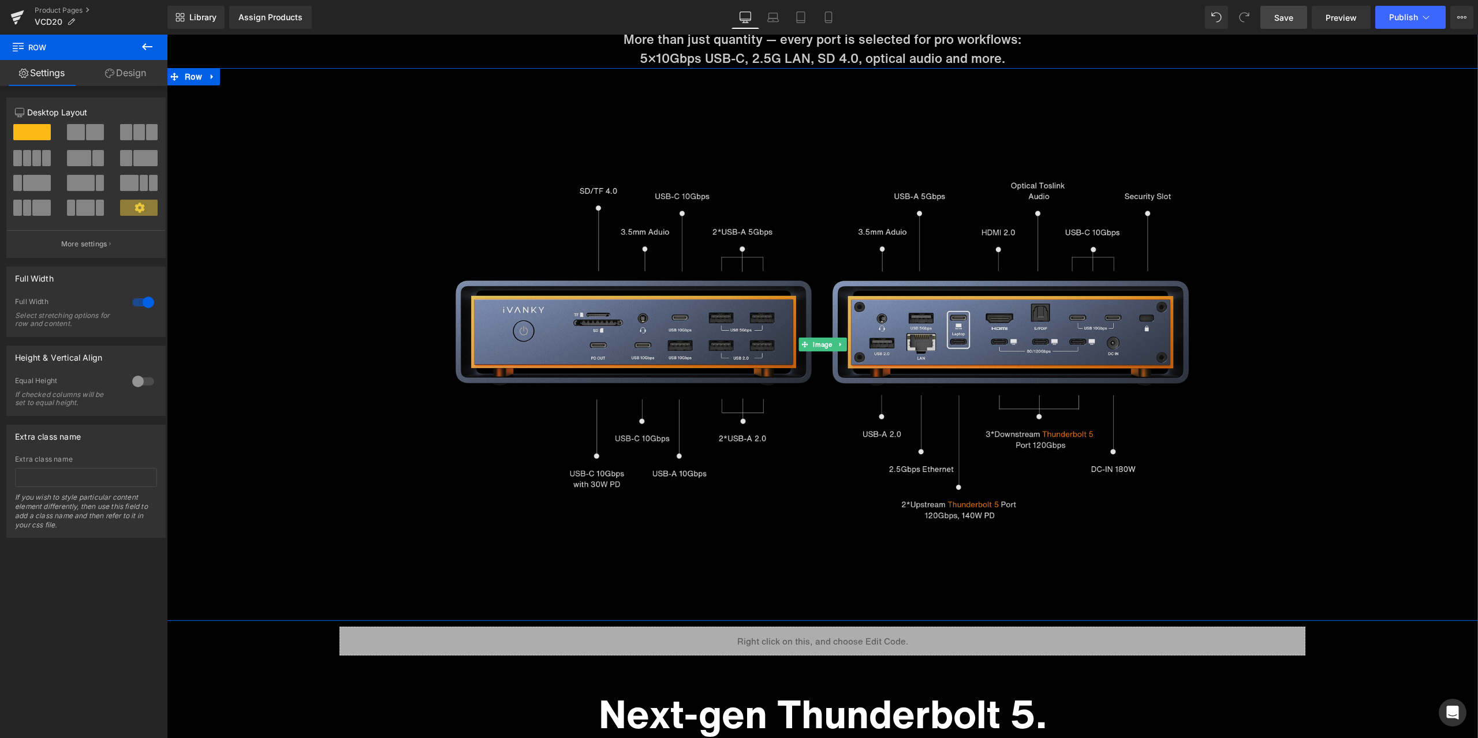
click at [1255, 282] on img at bounding box center [822, 344] width 1311 height 553
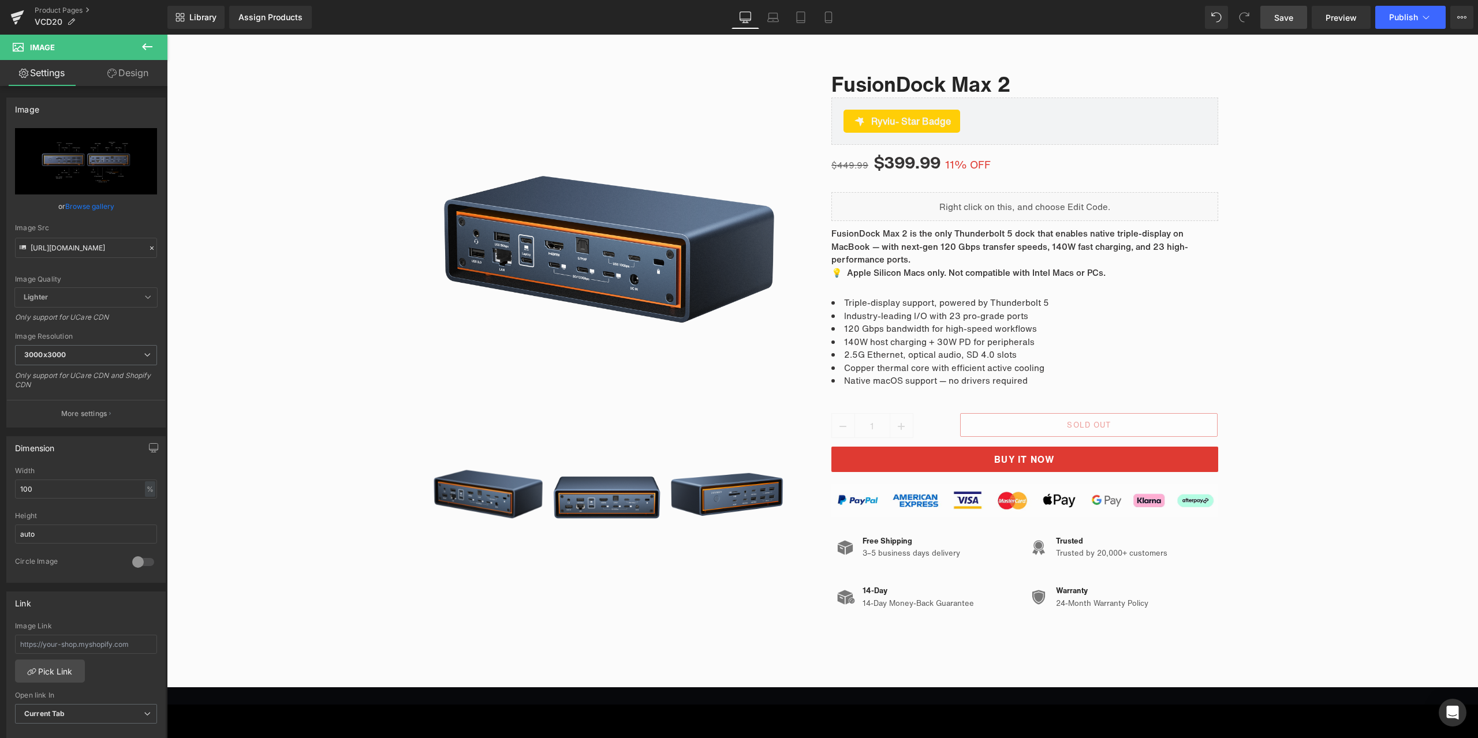
scroll to position [0, 0]
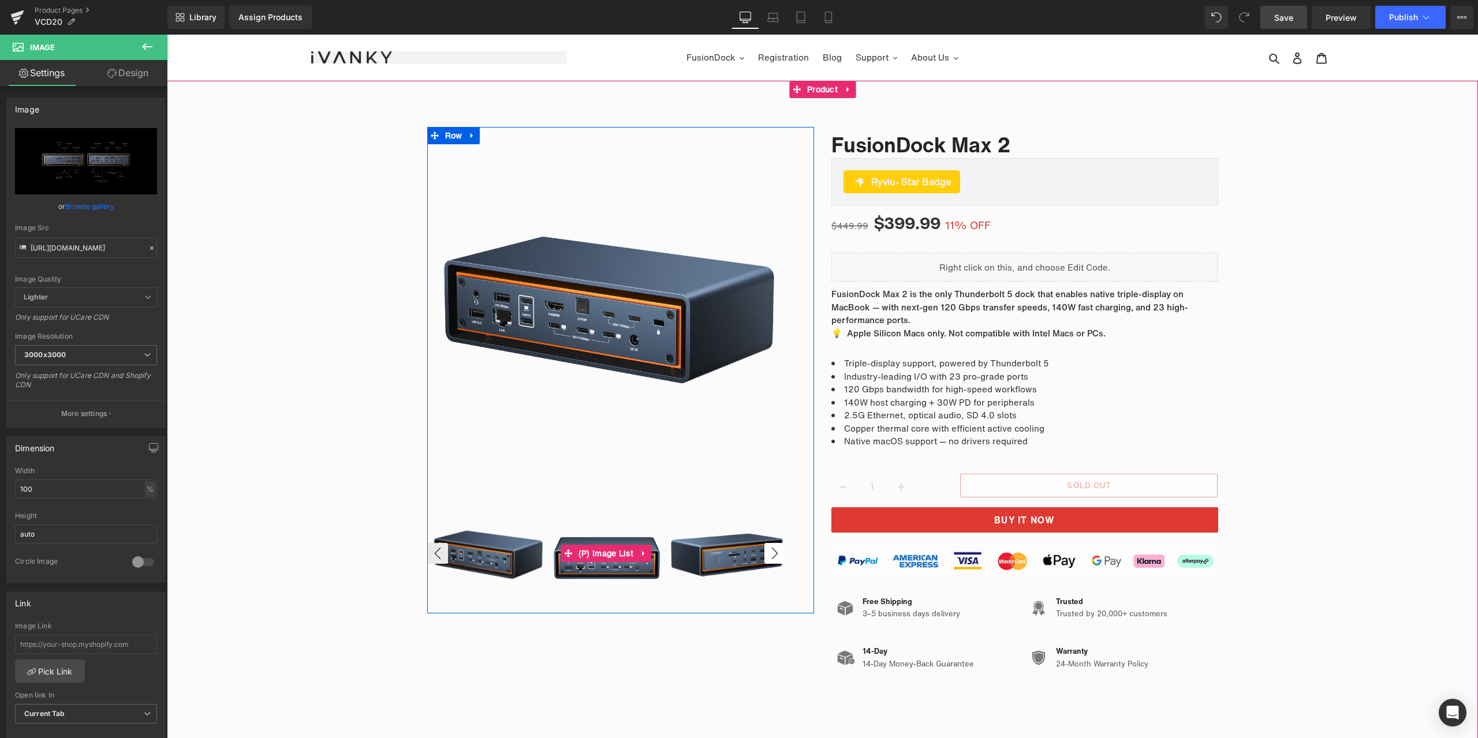
click at [764, 550] on button "›" at bounding box center [774, 553] width 21 height 21
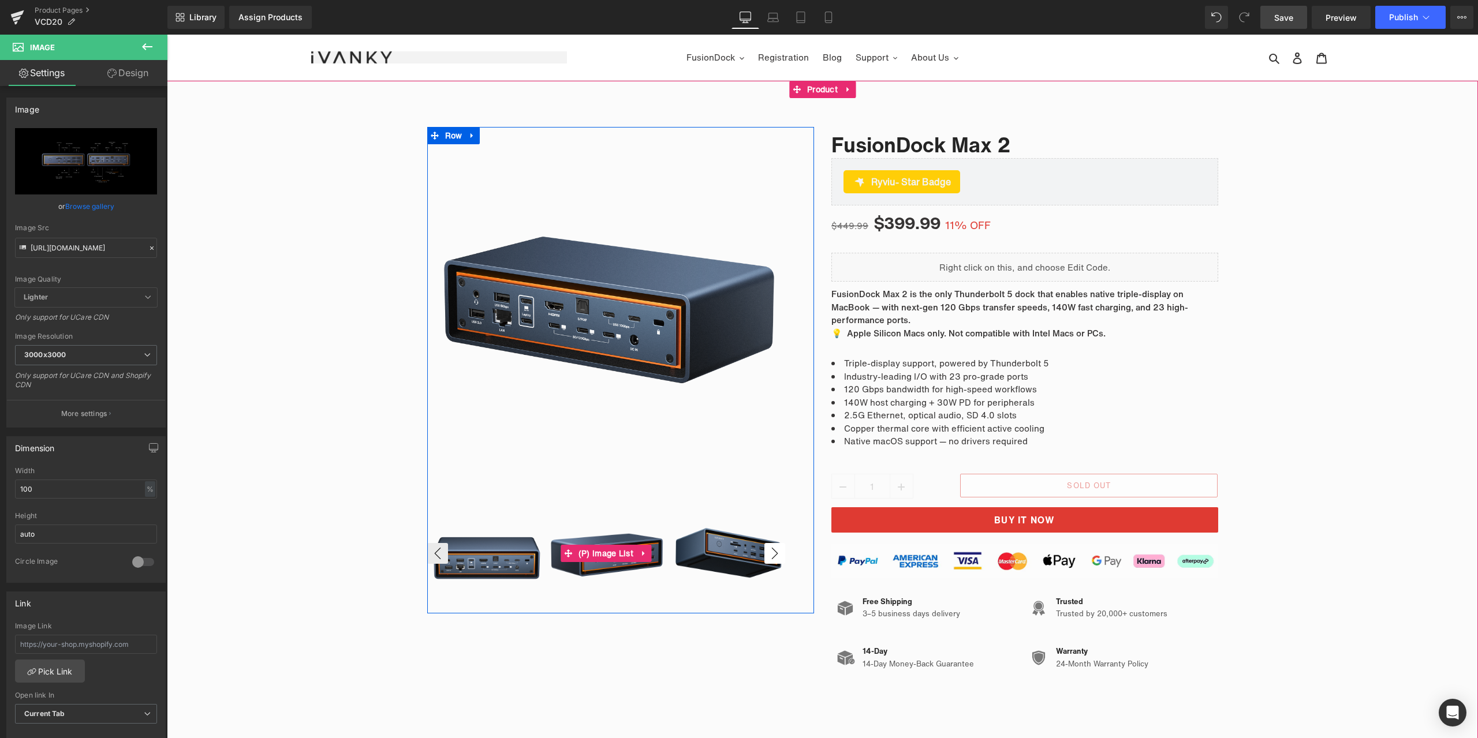
click at [764, 550] on button "›" at bounding box center [774, 553] width 21 height 21
click at [442, 556] on button "‹" at bounding box center [437, 553] width 21 height 21
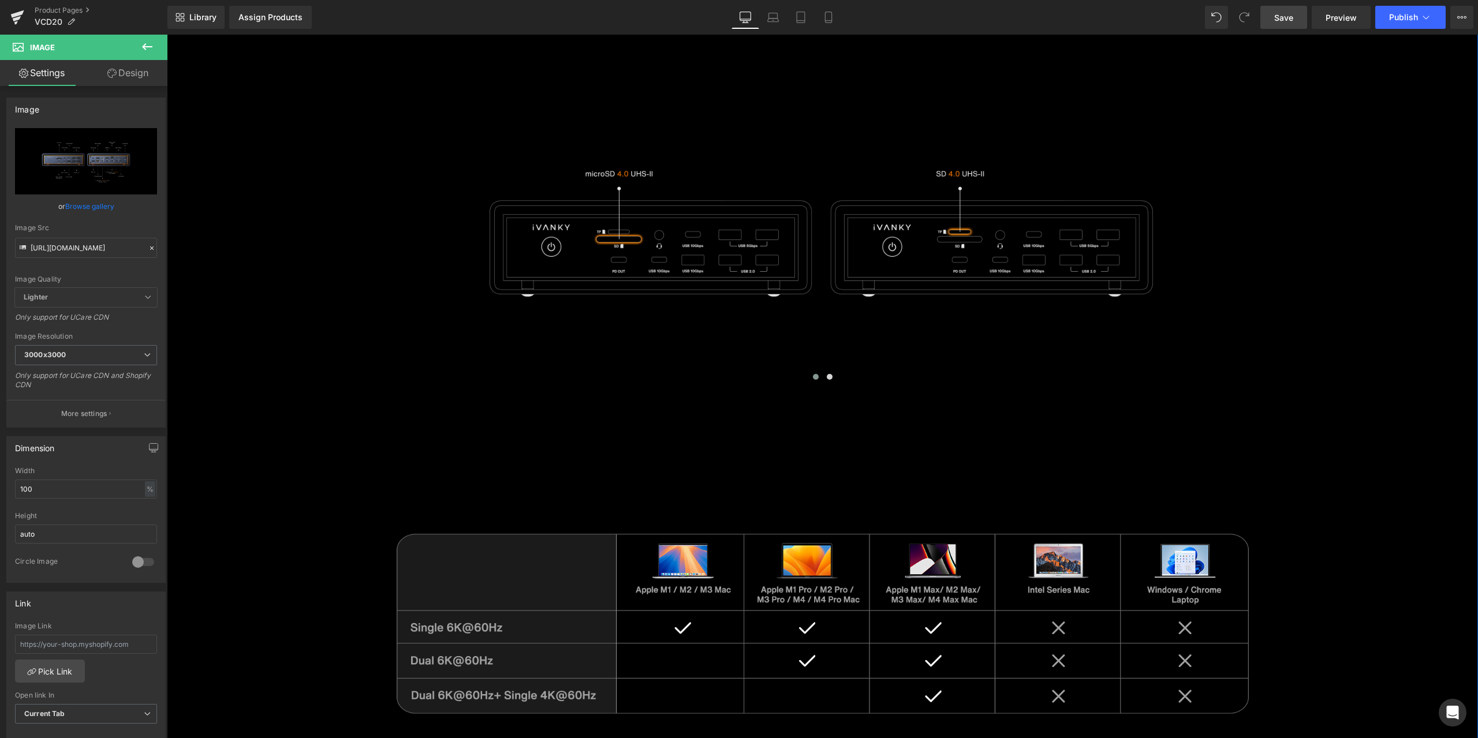
scroll to position [6407, 0]
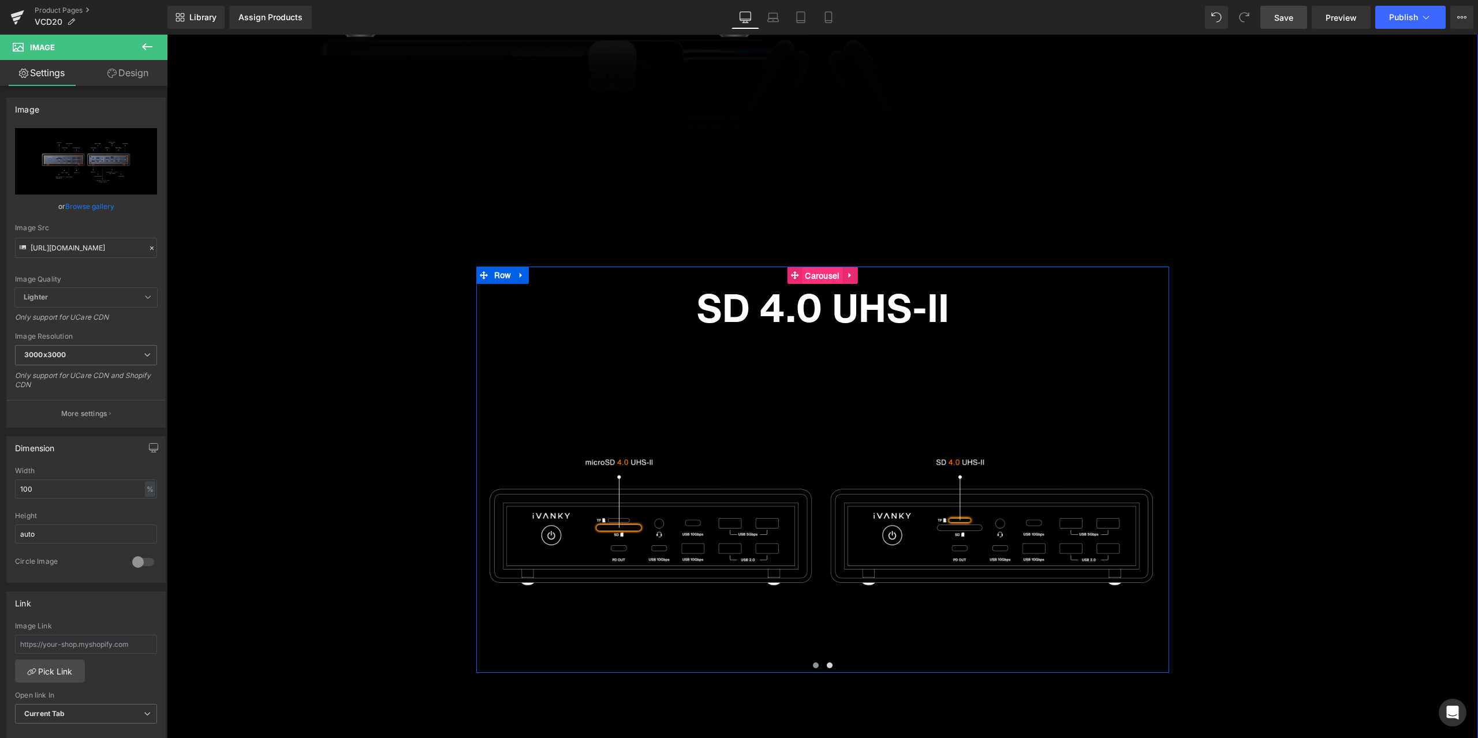
click at [810, 274] on span "Carousel" at bounding box center [822, 275] width 40 height 17
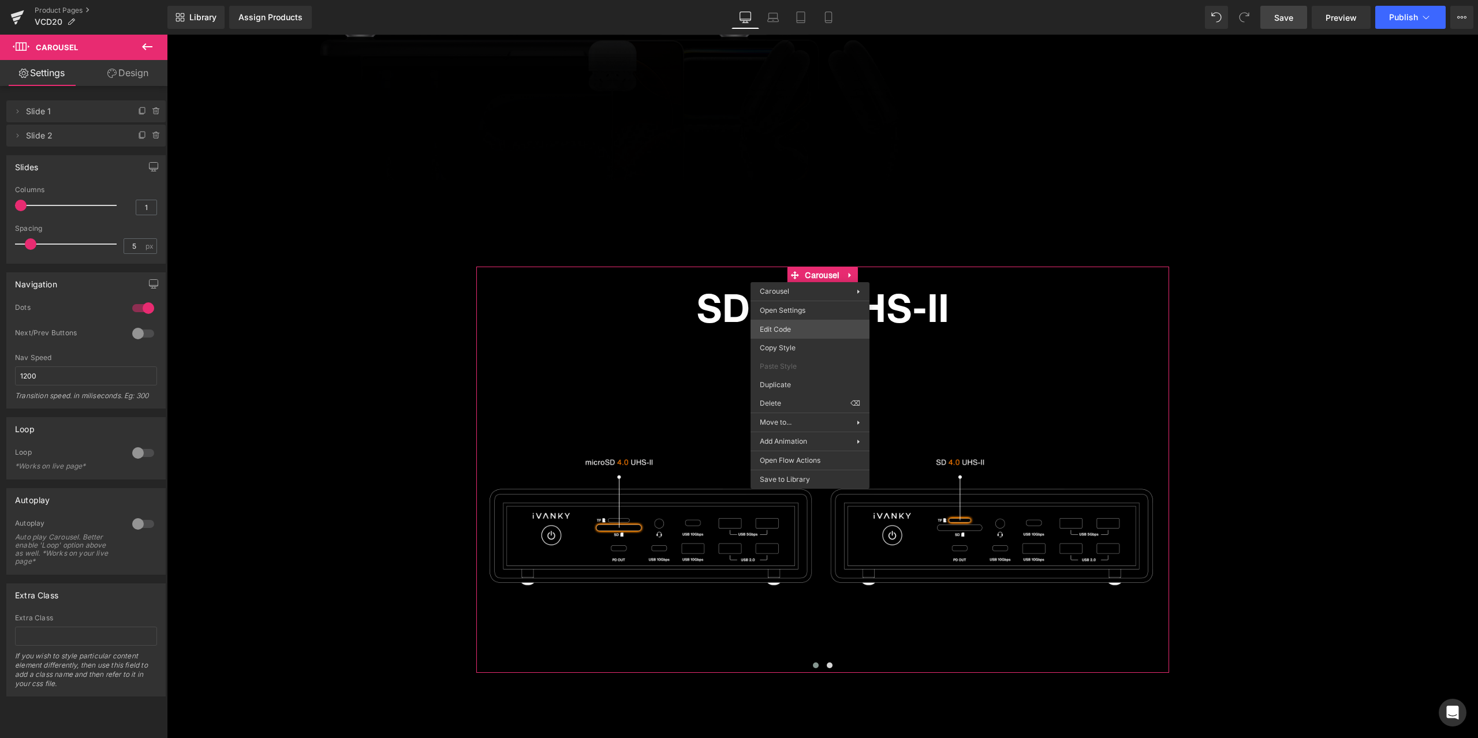
click at [814, 0] on div "Carousel You are previewing how the will restyle your page. You can not edit El…" at bounding box center [739, 0] width 1478 height 0
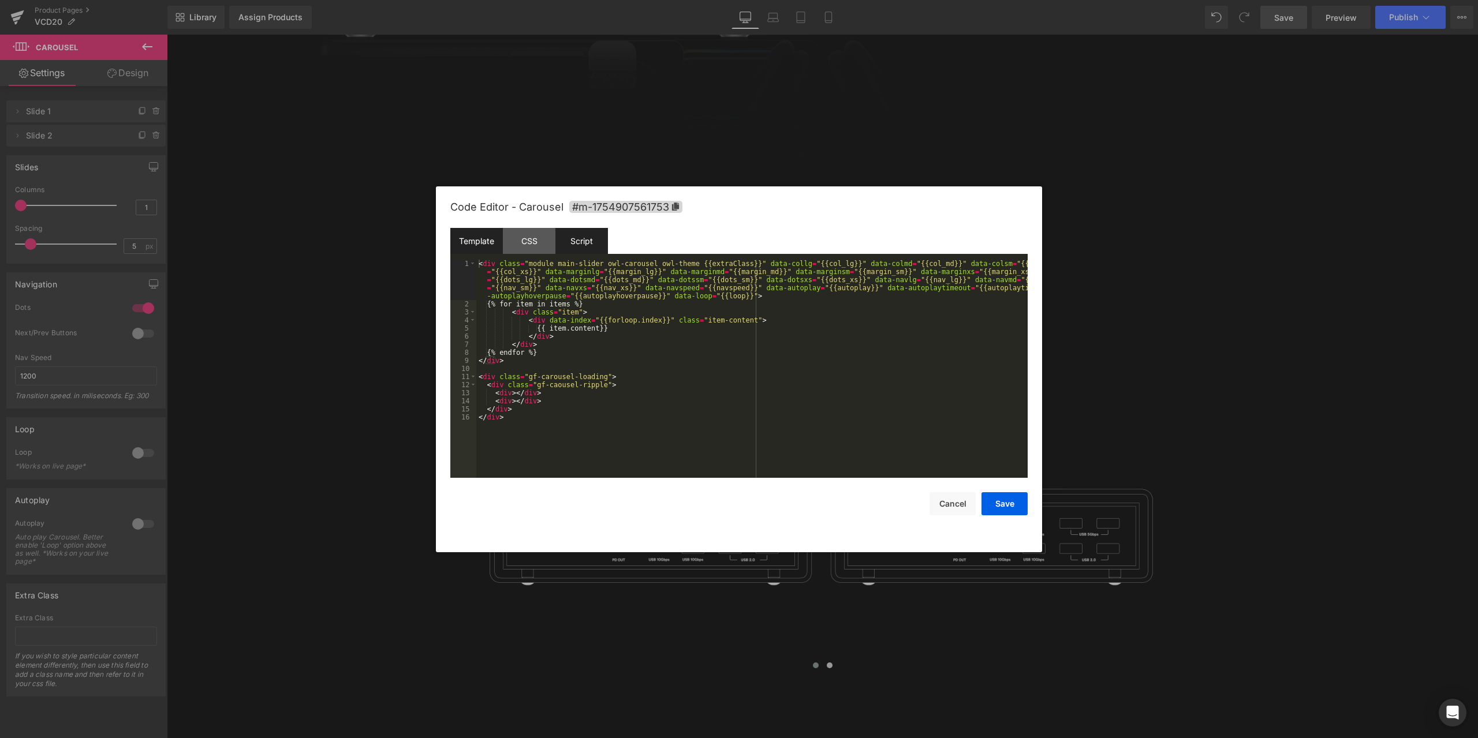
click at [573, 246] on div "Script" at bounding box center [581, 241] width 53 height 26
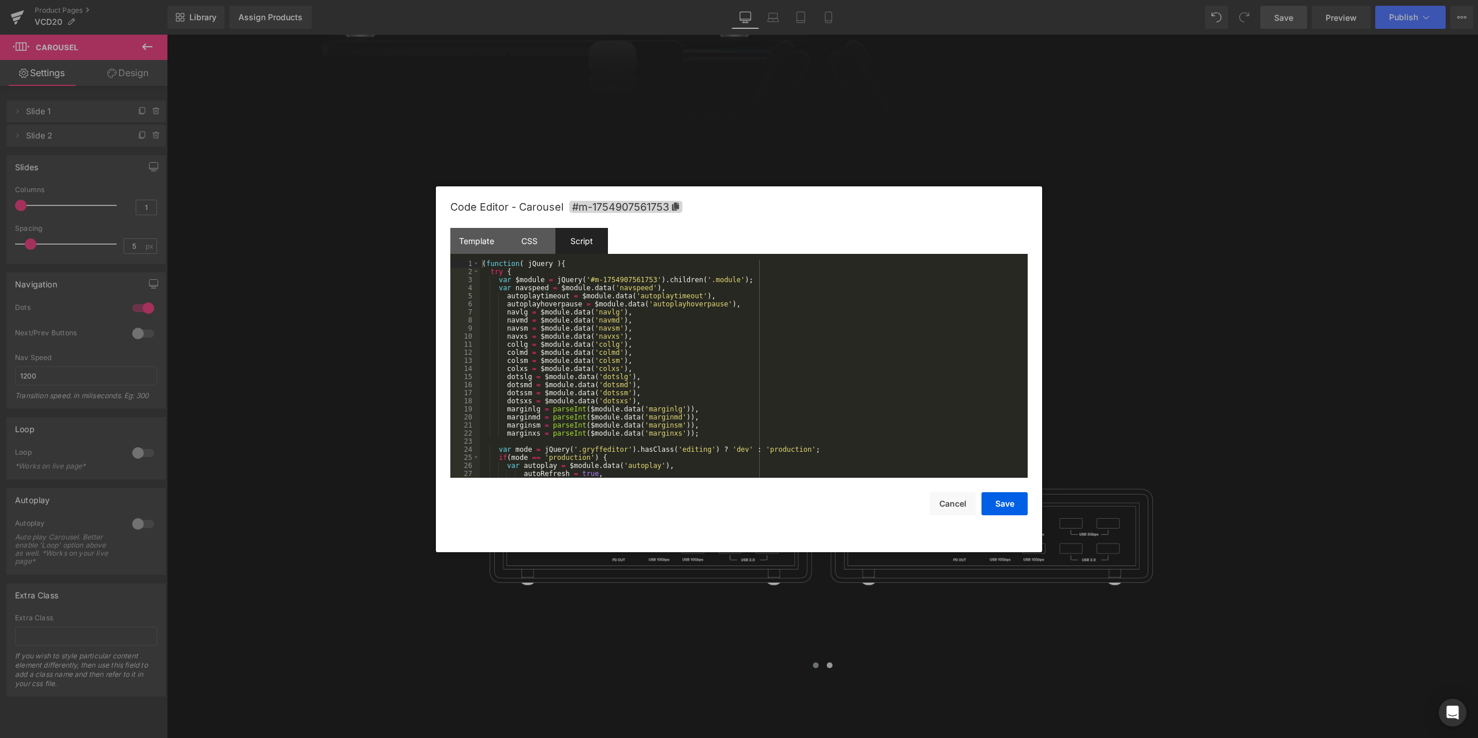
click at [682, 327] on div "( function ( jQuery ) { try { var $module = jQuery ( '#m-1754907561753' ) . chi…" at bounding box center [751, 377] width 543 height 234
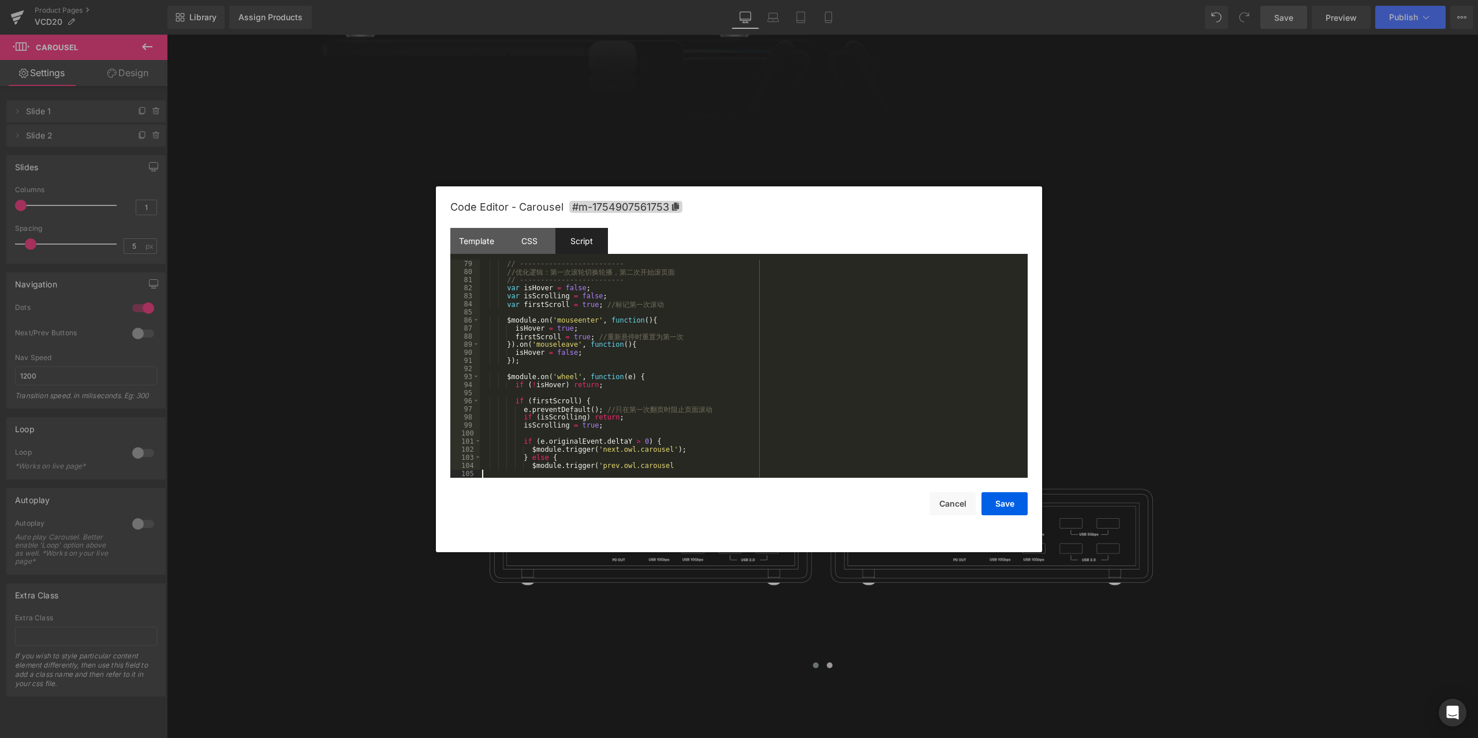
scroll to position [630, 0]
click at [1010, 504] on button "Save" at bounding box center [1004, 503] width 46 height 23
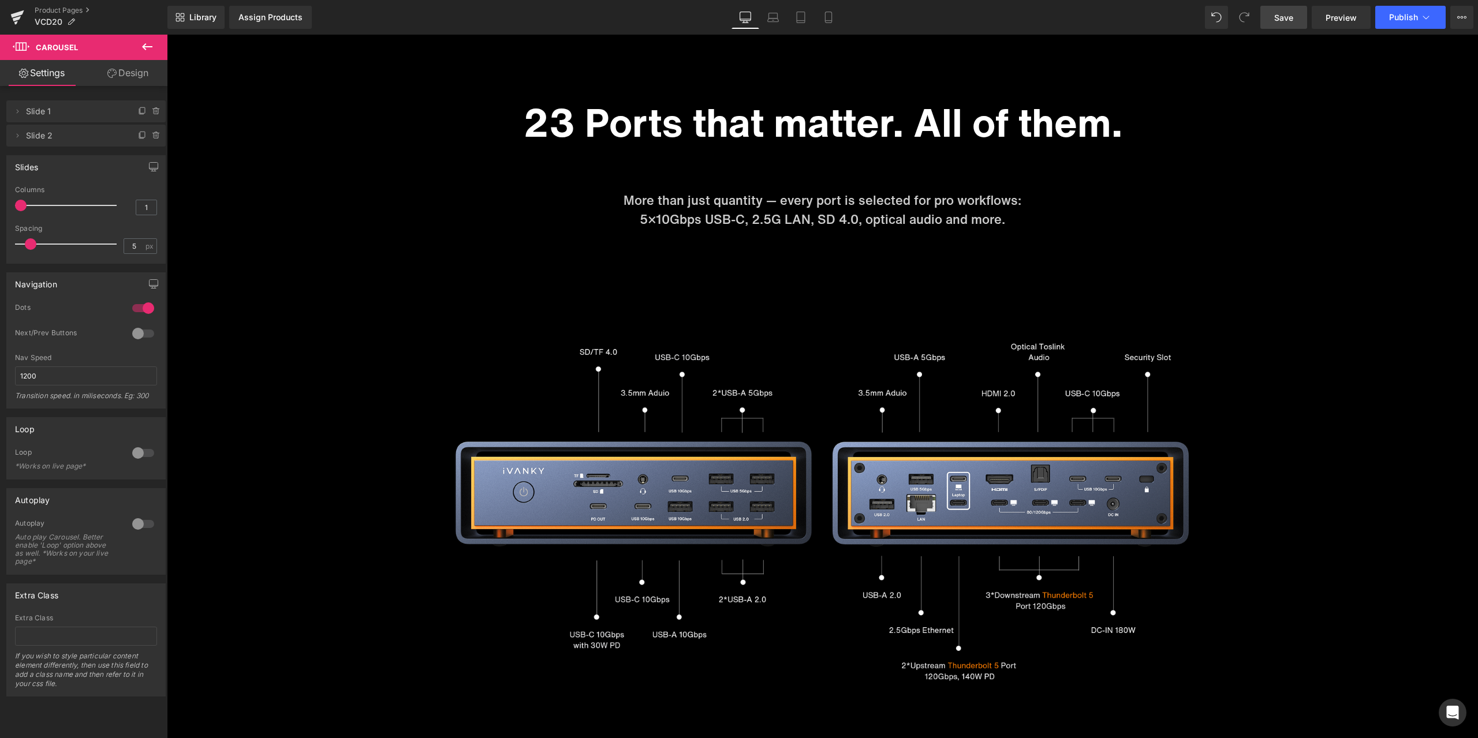
scroll to position [3232, 0]
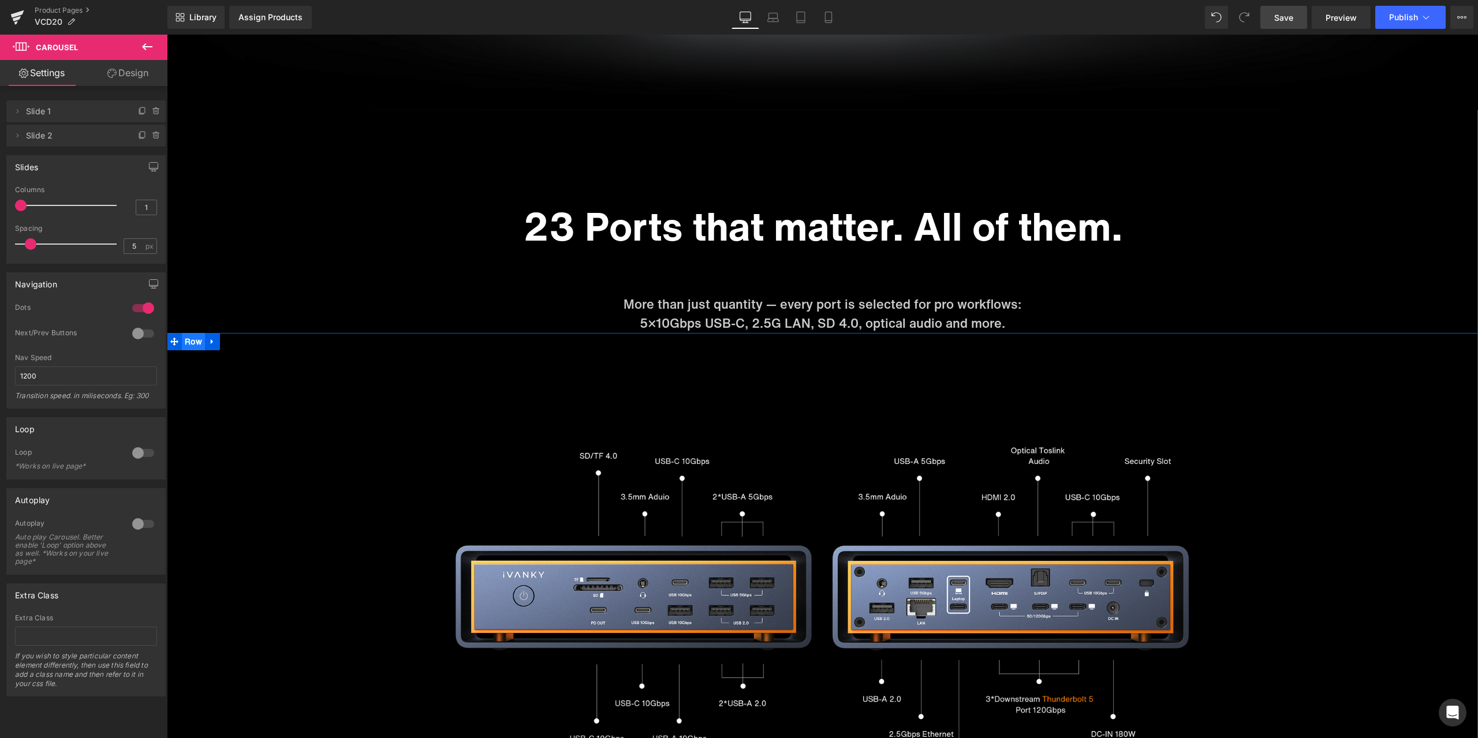
click at [186, 345] on span "Row" at bounding box center [193, 341] width 23 height 17
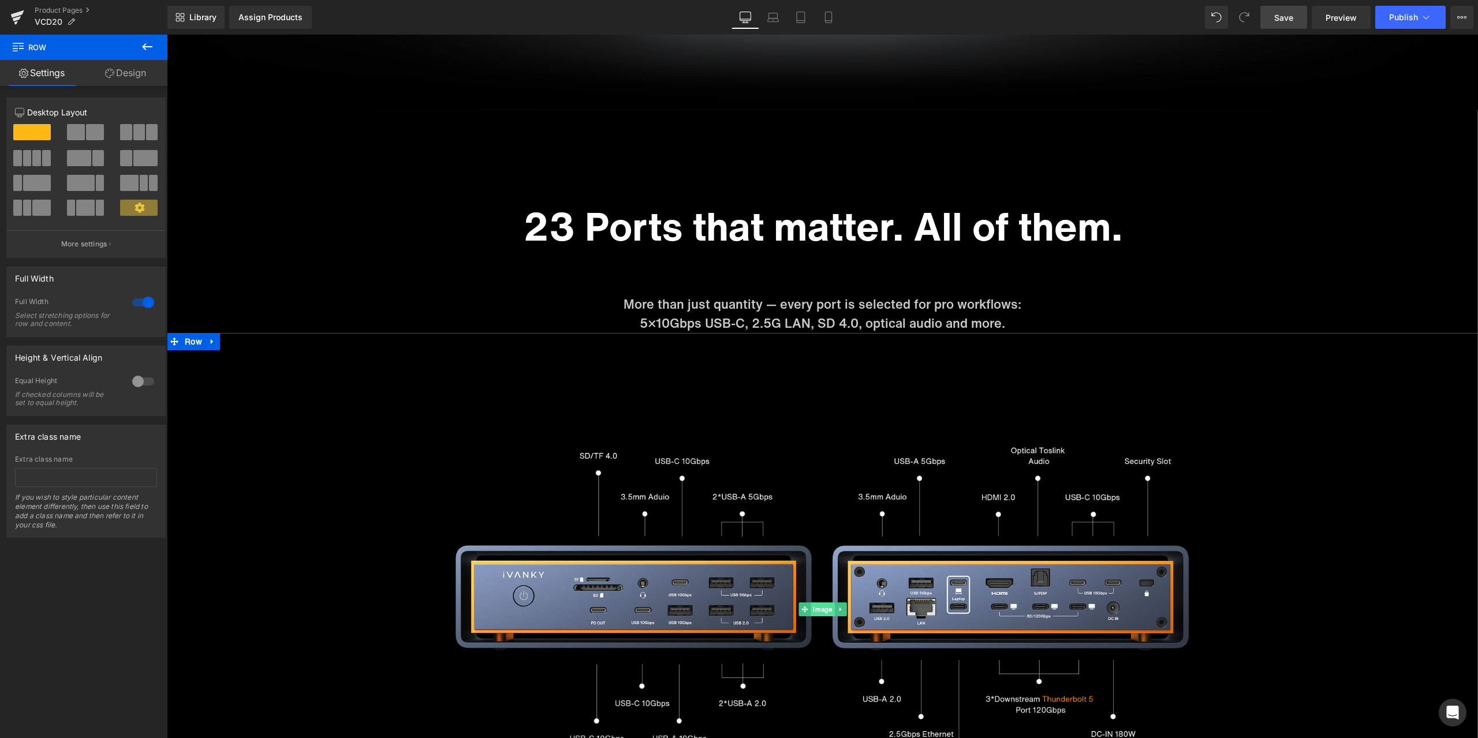
click at [816, 606] on span "Image" at bounding box center [822, 610] width 24 height 14
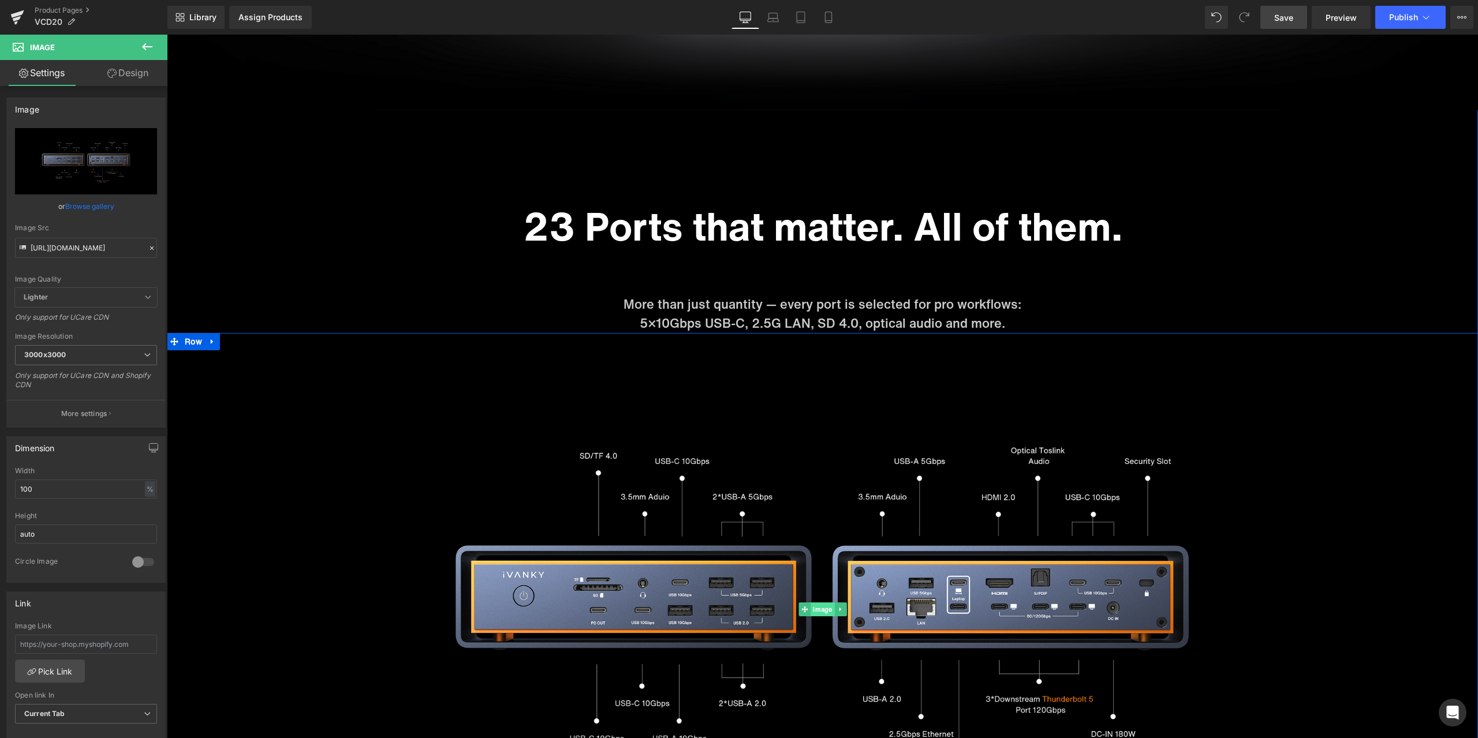
click at [816, 609] on span "Image" at bounding box center [822, 610] width 24 height 14
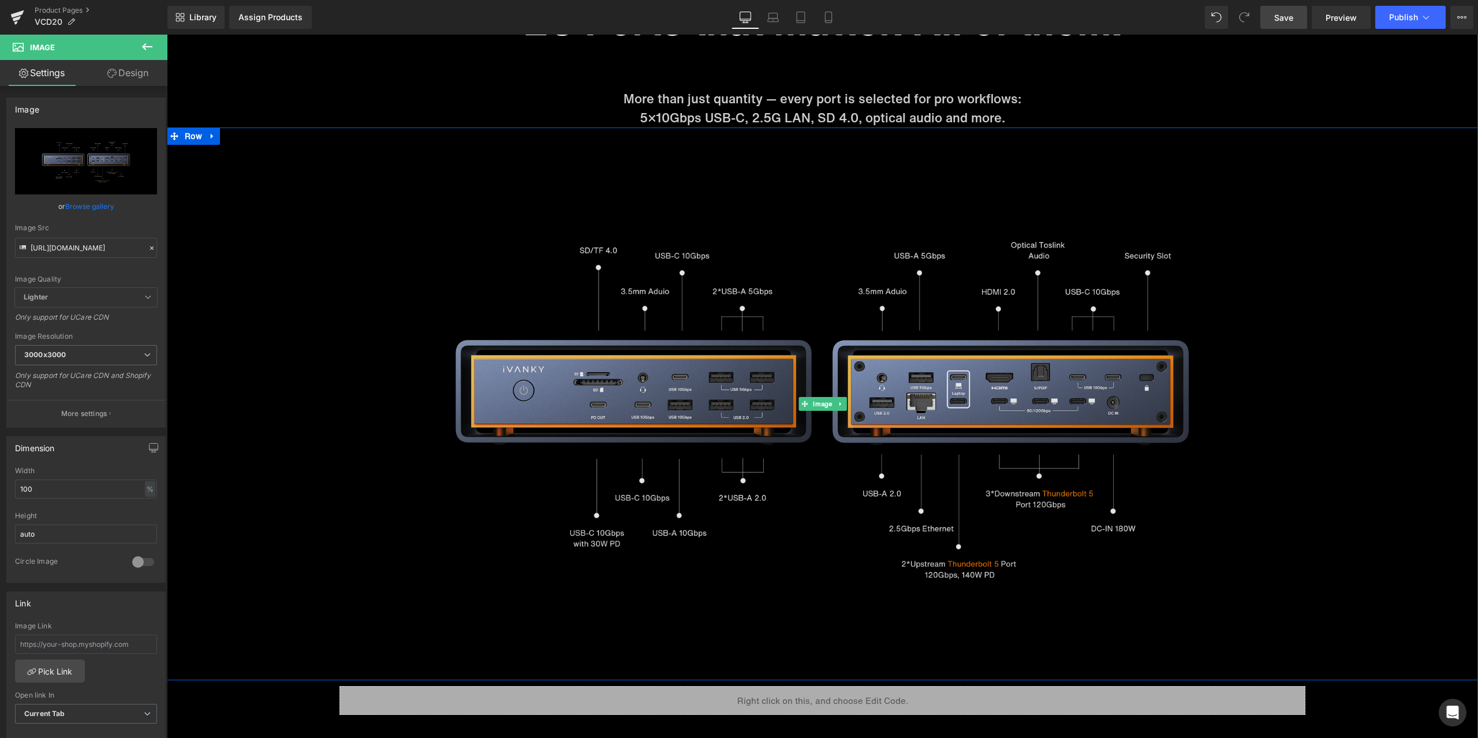
scroll to position [3463, 0]
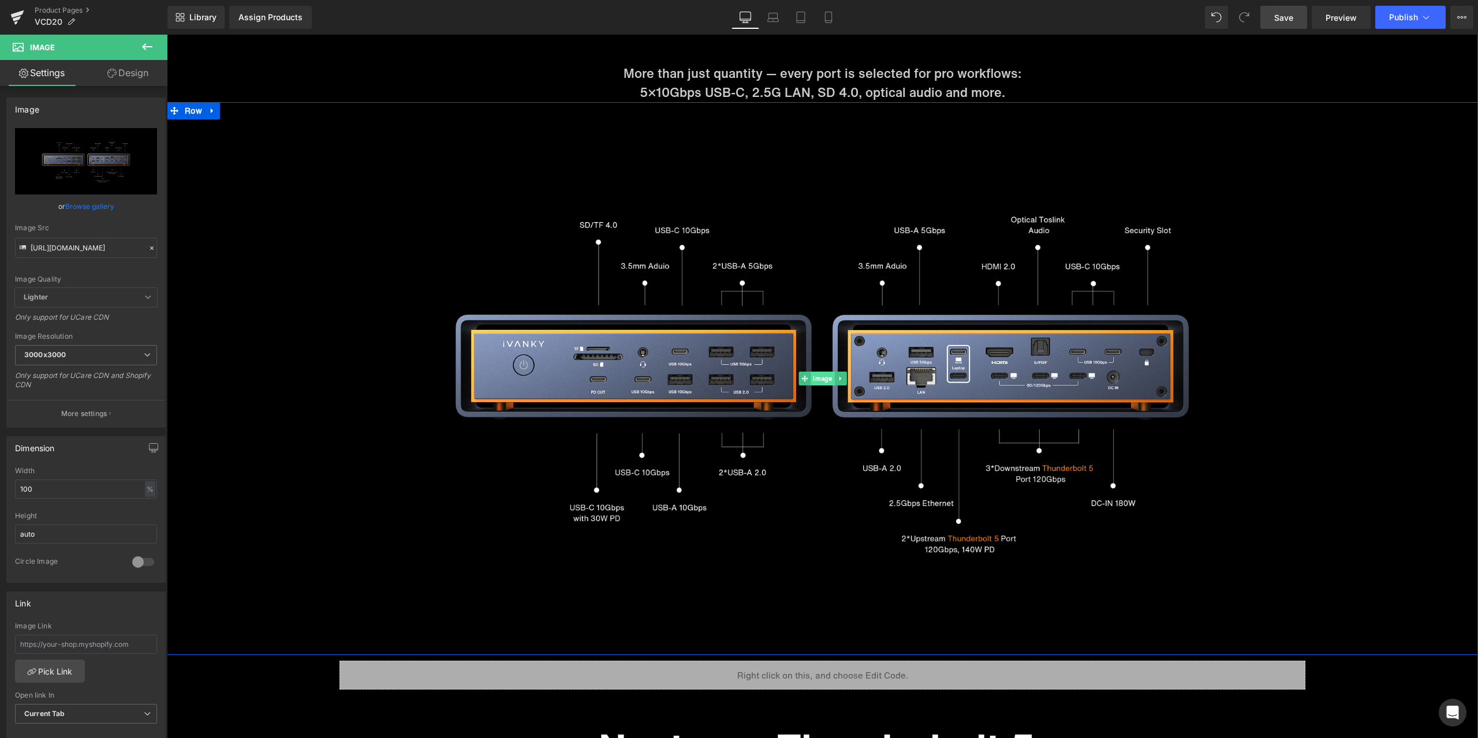
click at [825, 378] on span "Image" at bounding box center [822, 379] width 24 height 14
click at [148, 246] on icon at bounding box center [152, 248] width 8 height 8
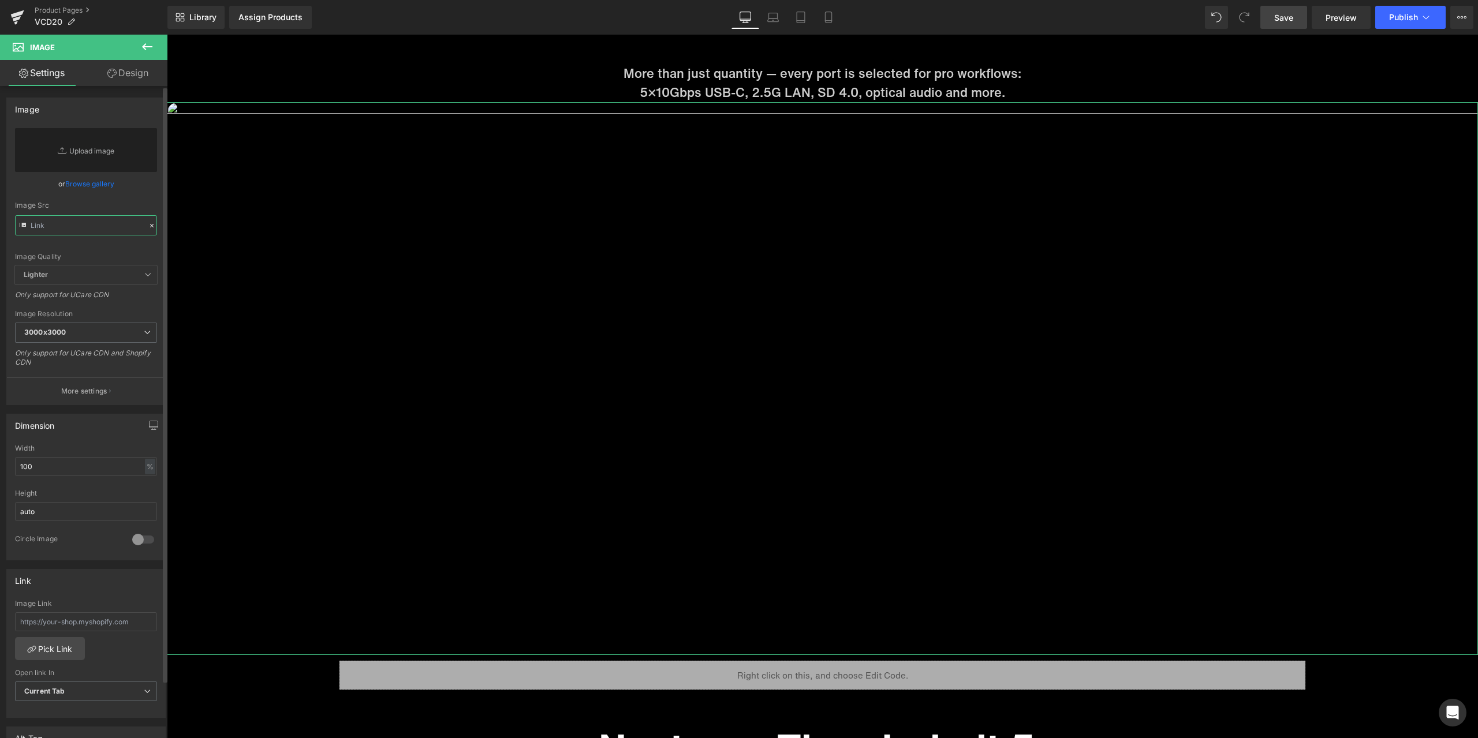
click at [98, 229] on input "text" at bounding box center [86, 225] width 142 height 20
paste input "[URL][DOMAIN_NAME]"
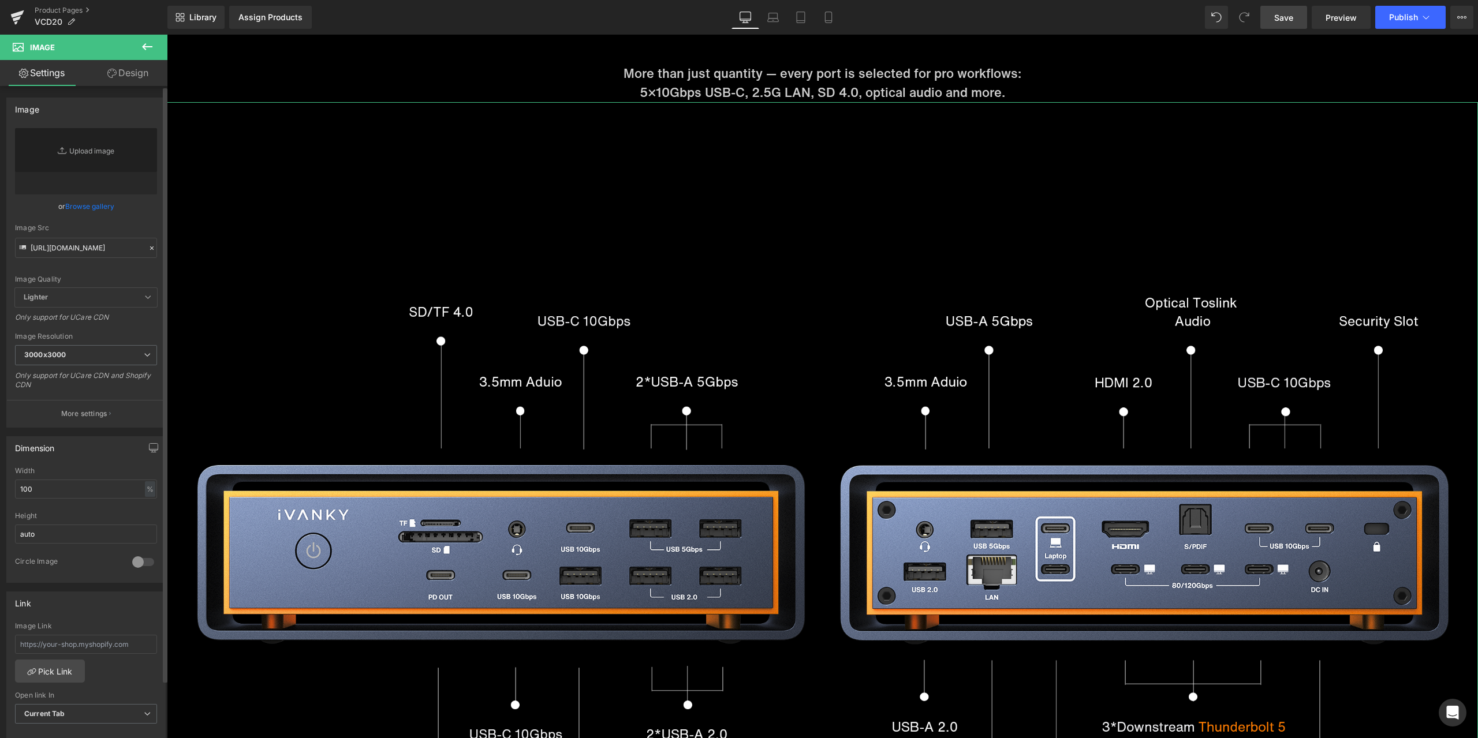
click at [139, 222] on div "Image Quality Lighter Lightest Lighter Lighter Lightest Only support for UCare …" at bounding box center [86, 208] width 142 height 160
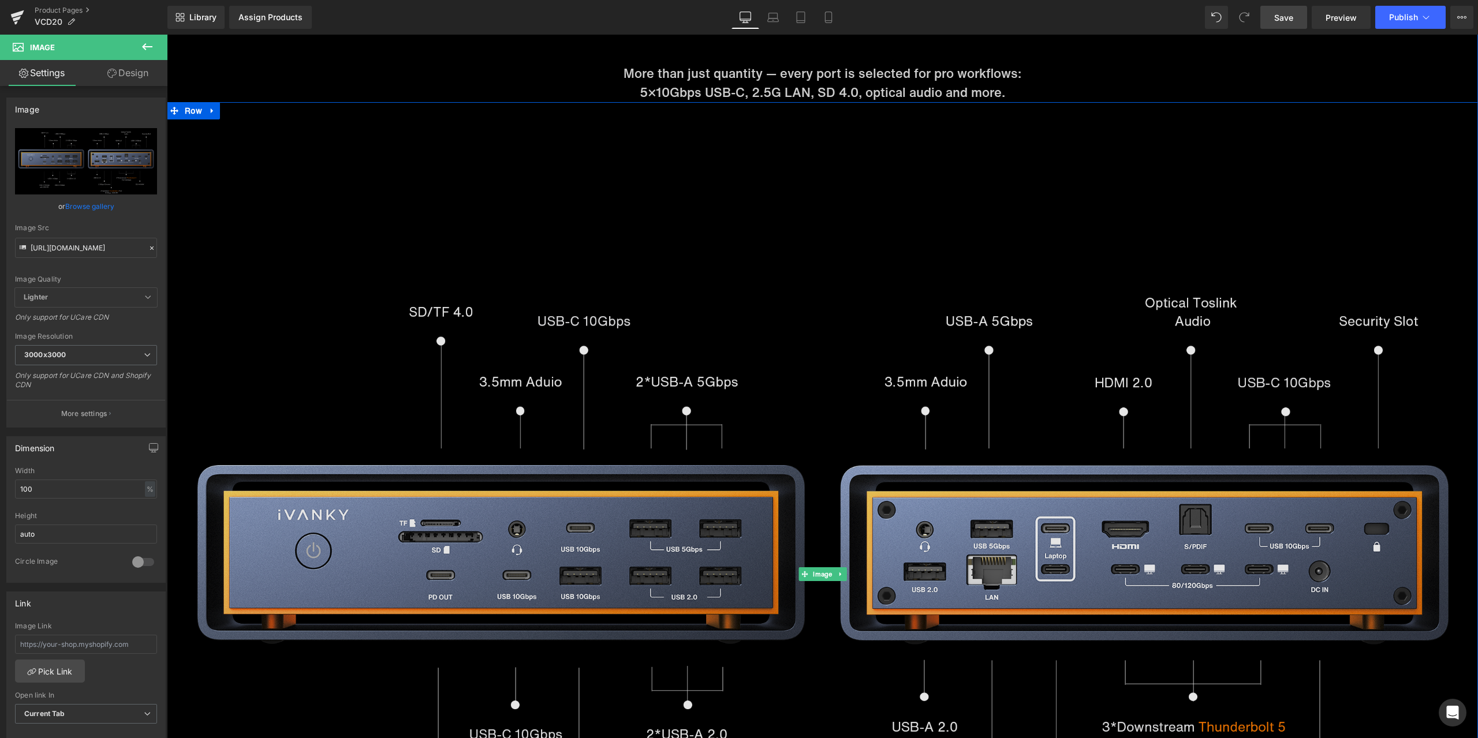
type input "[URL][DOMAIN_NAME]"
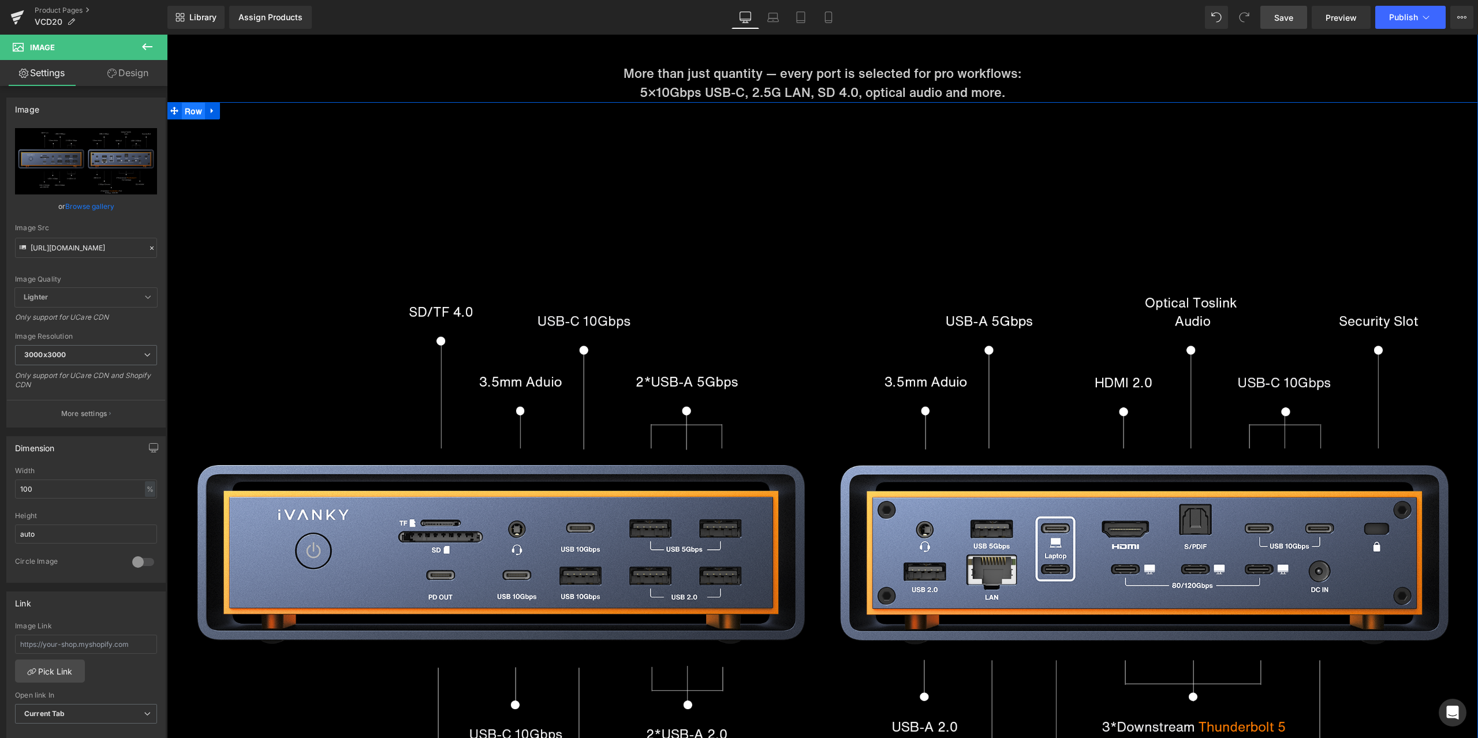
click at [190, 116] on span "Row" at bounding box center [193, 111] width 23 height 17
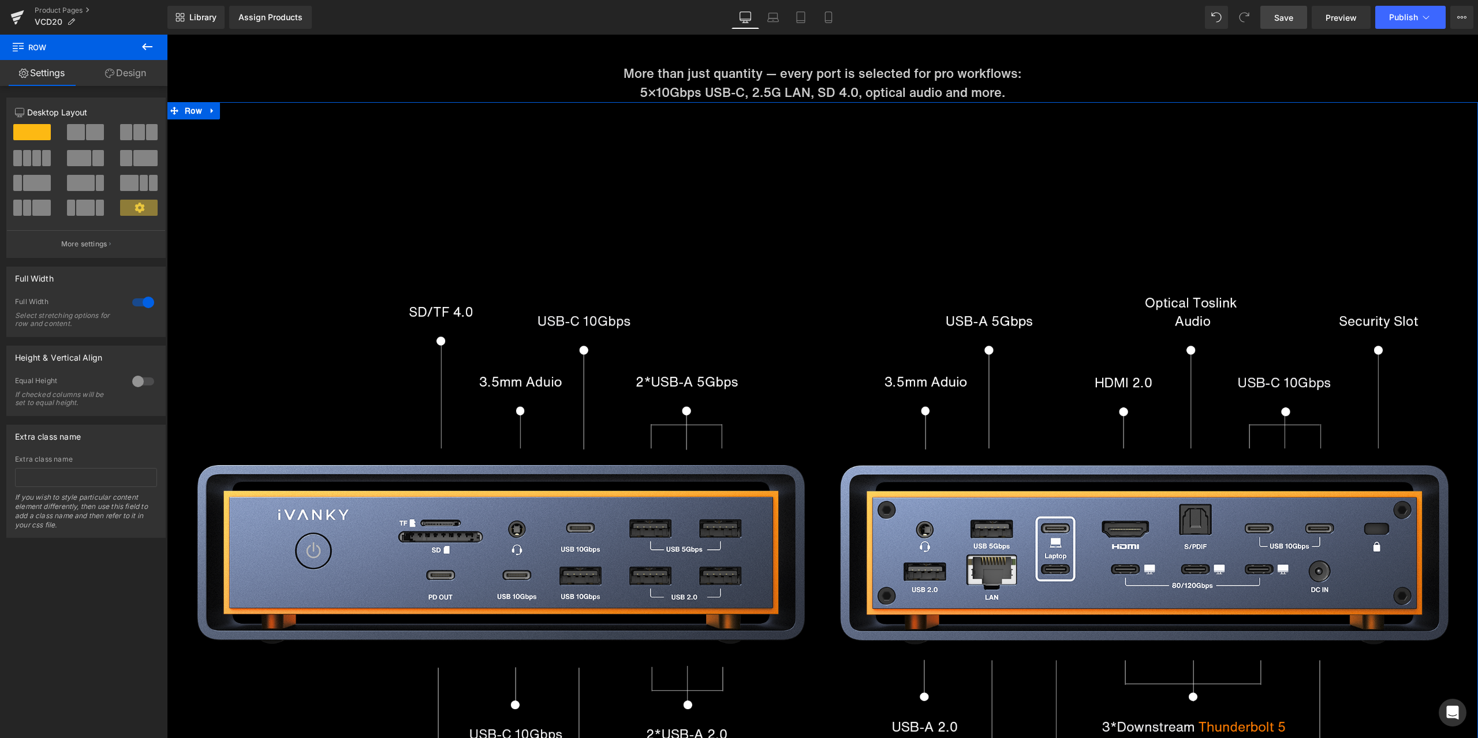
click at [136, 296] on div at bounding box center [143, 302] width 28 height 18
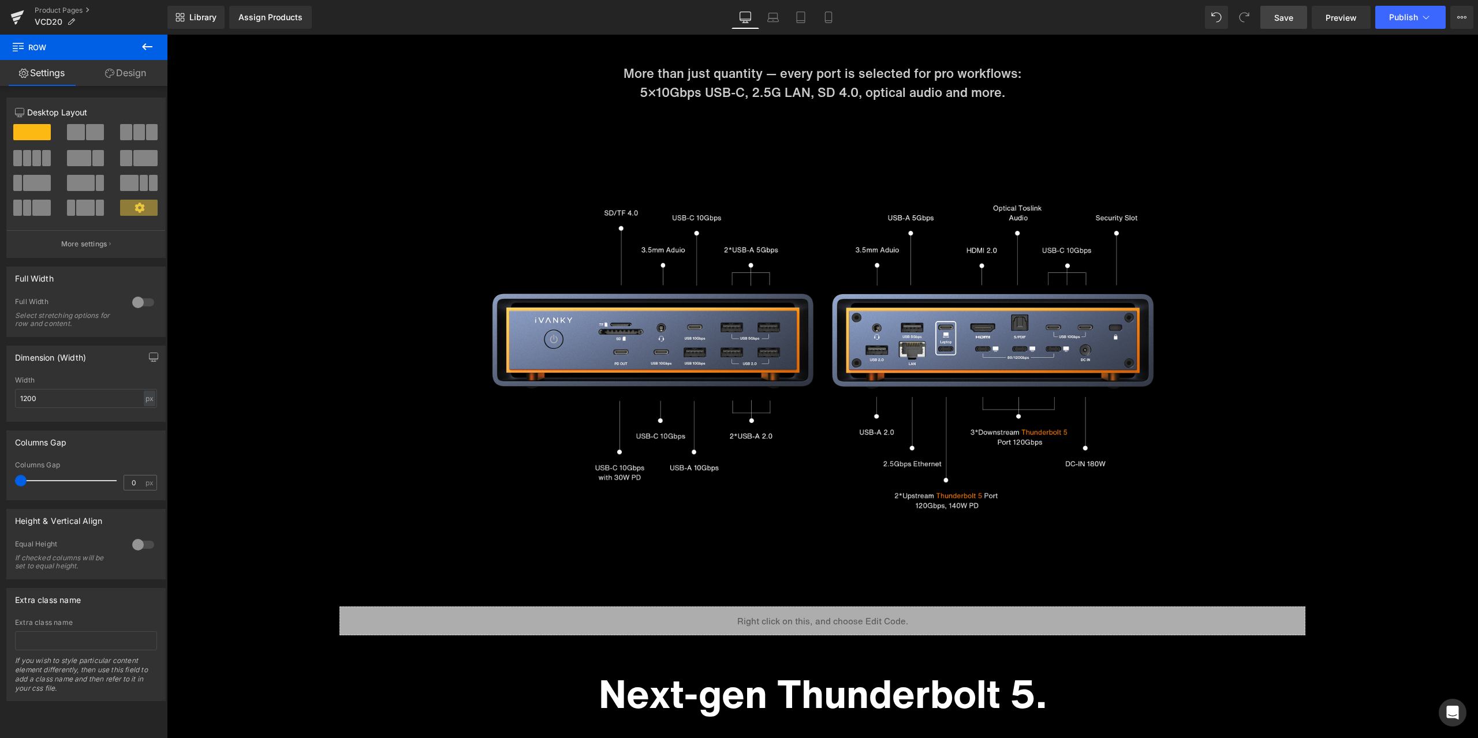
click at [1287, 20] on span "Save" at bounding box center [1283, 18] width 19 height 12
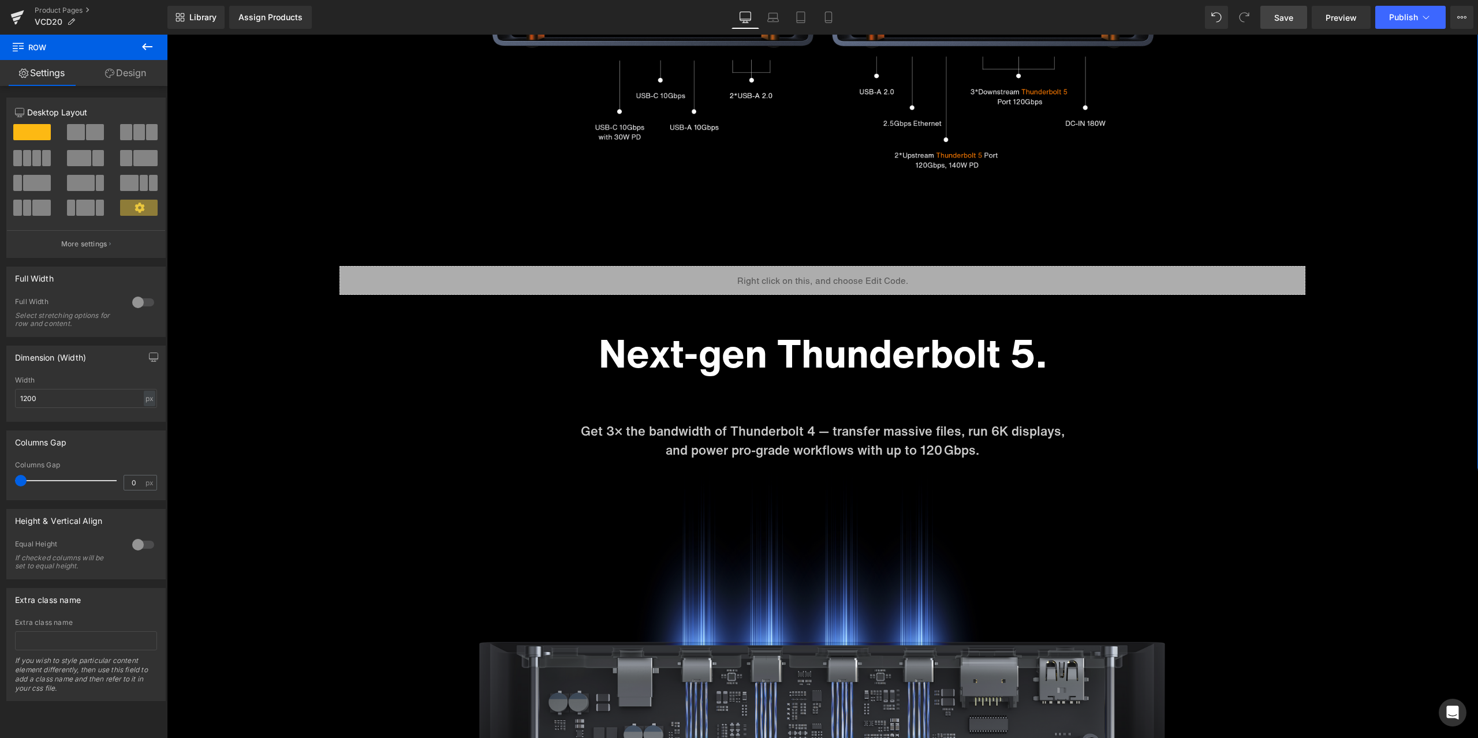
scroll to position [3809, 0]
